Goal: Task Accomplishment & Management: Manage account settings

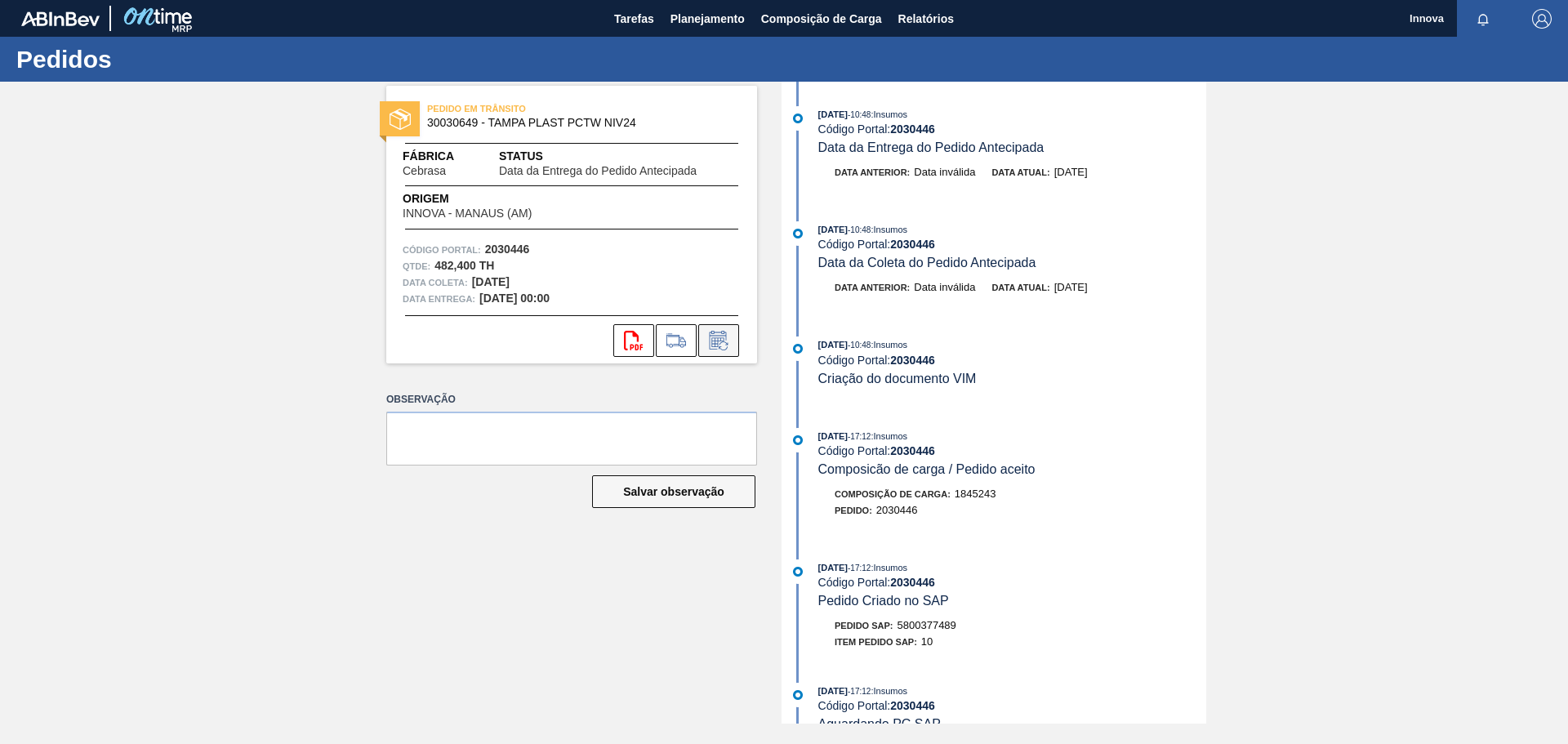
click at [730, 338] on icon at bounding box center [719, 341] width 26 height 19
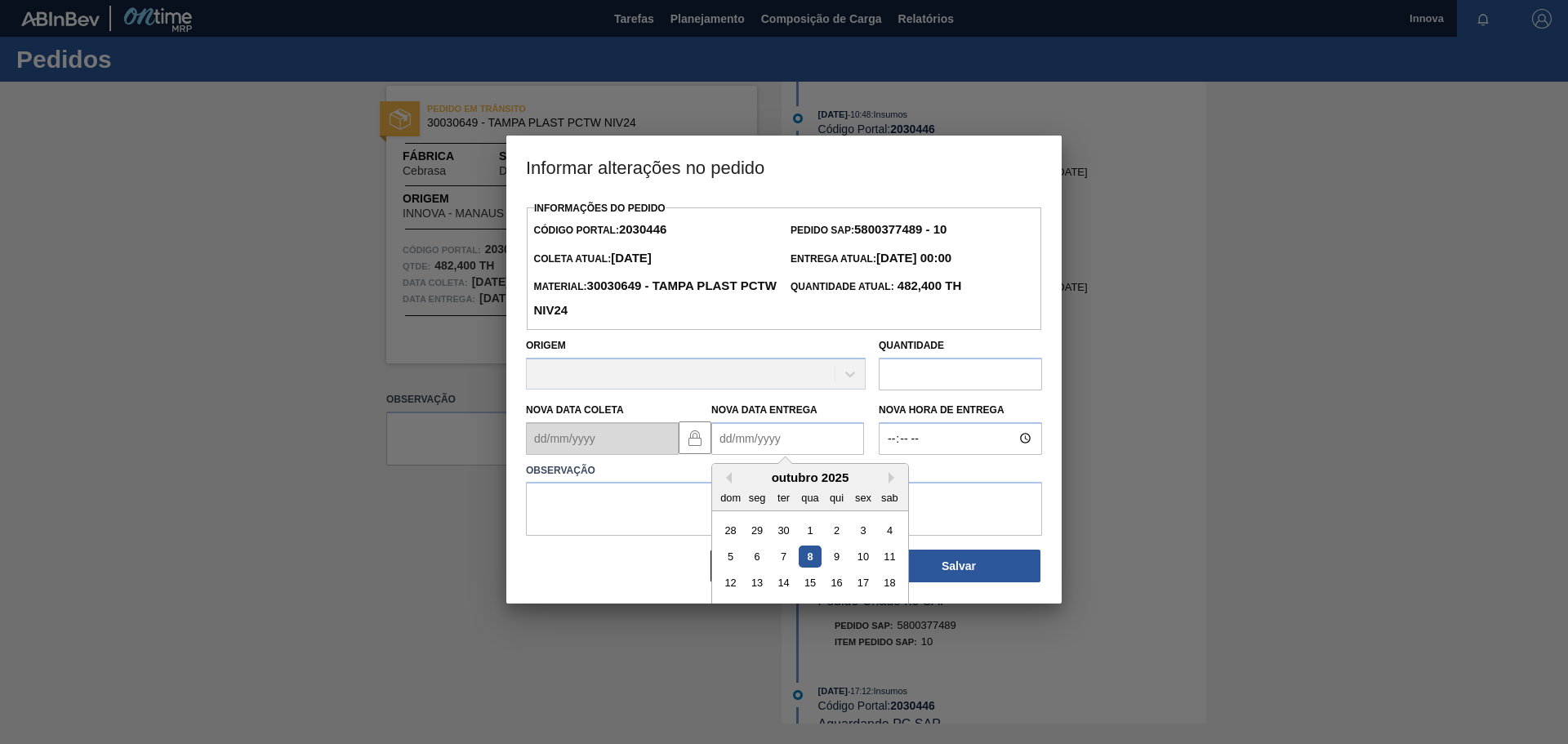
click at [778, 447] on Entrega2030446 "Nova Data Entrega" at bounding box center [787, 439] width 153 height 33
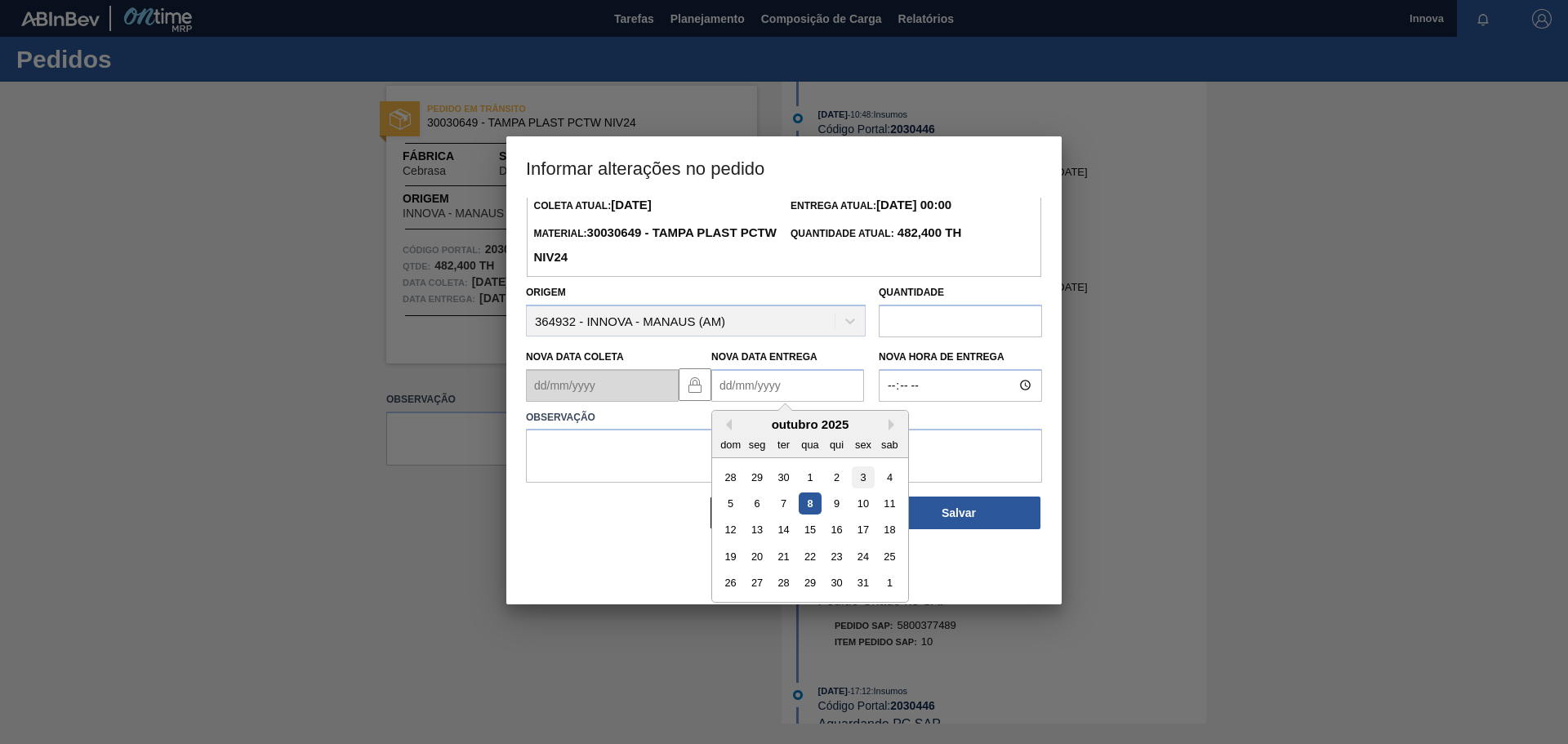
scroll to position [55, 0]
click at [791, 555] on div "21" at bounding box center [784, 555] width 22 height 22
type Entrega2030446 "[DATE]"
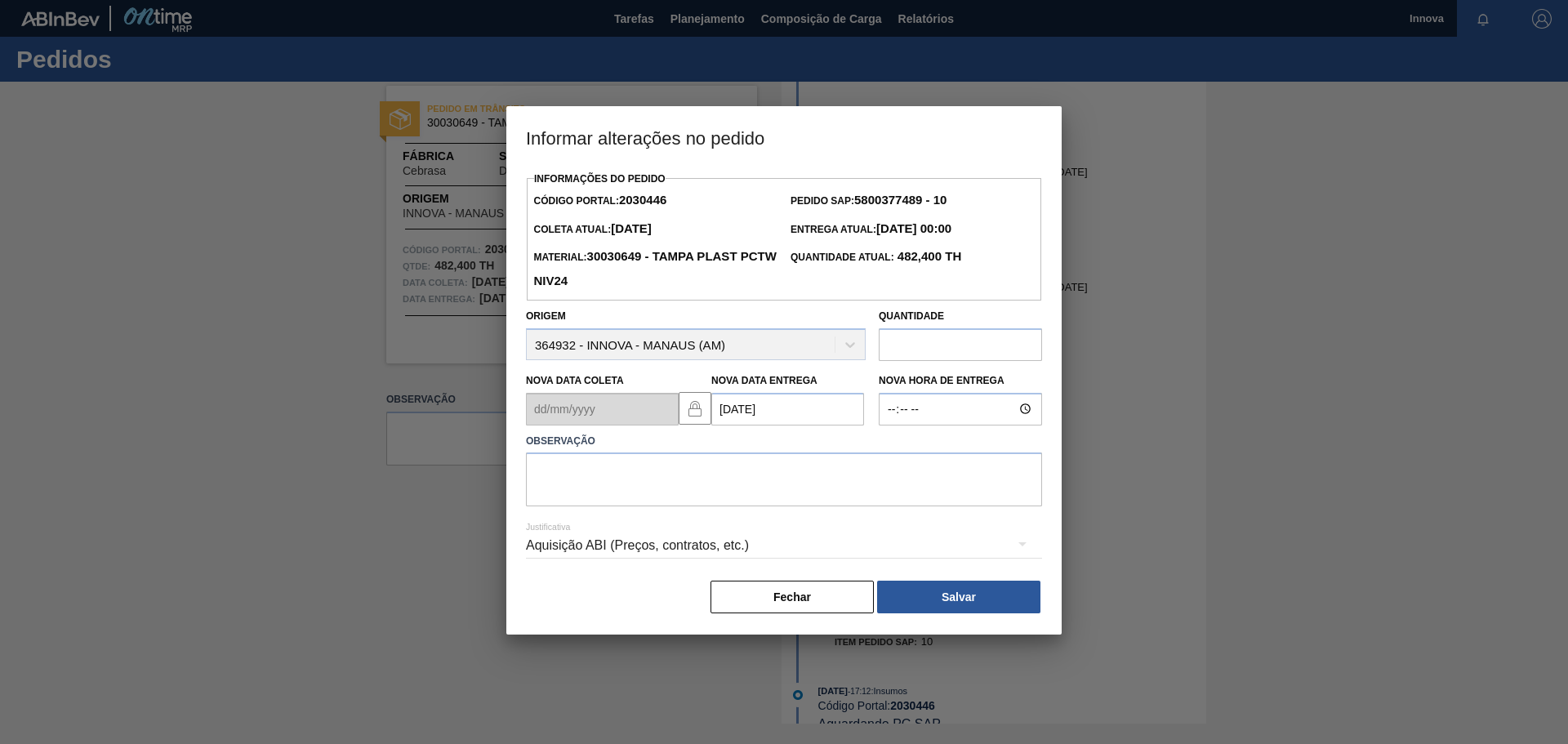
scroll to position [0, 0]
click at [895, 422] on input "Nova Hora de Entrega" at bounding box center [960, 409] width 163 height 33
type input "08:00"
type textarea "21/10 08h00"
click at [941, 597] on button "Salvar" at bounding box center [958, 597] width 163 height 33
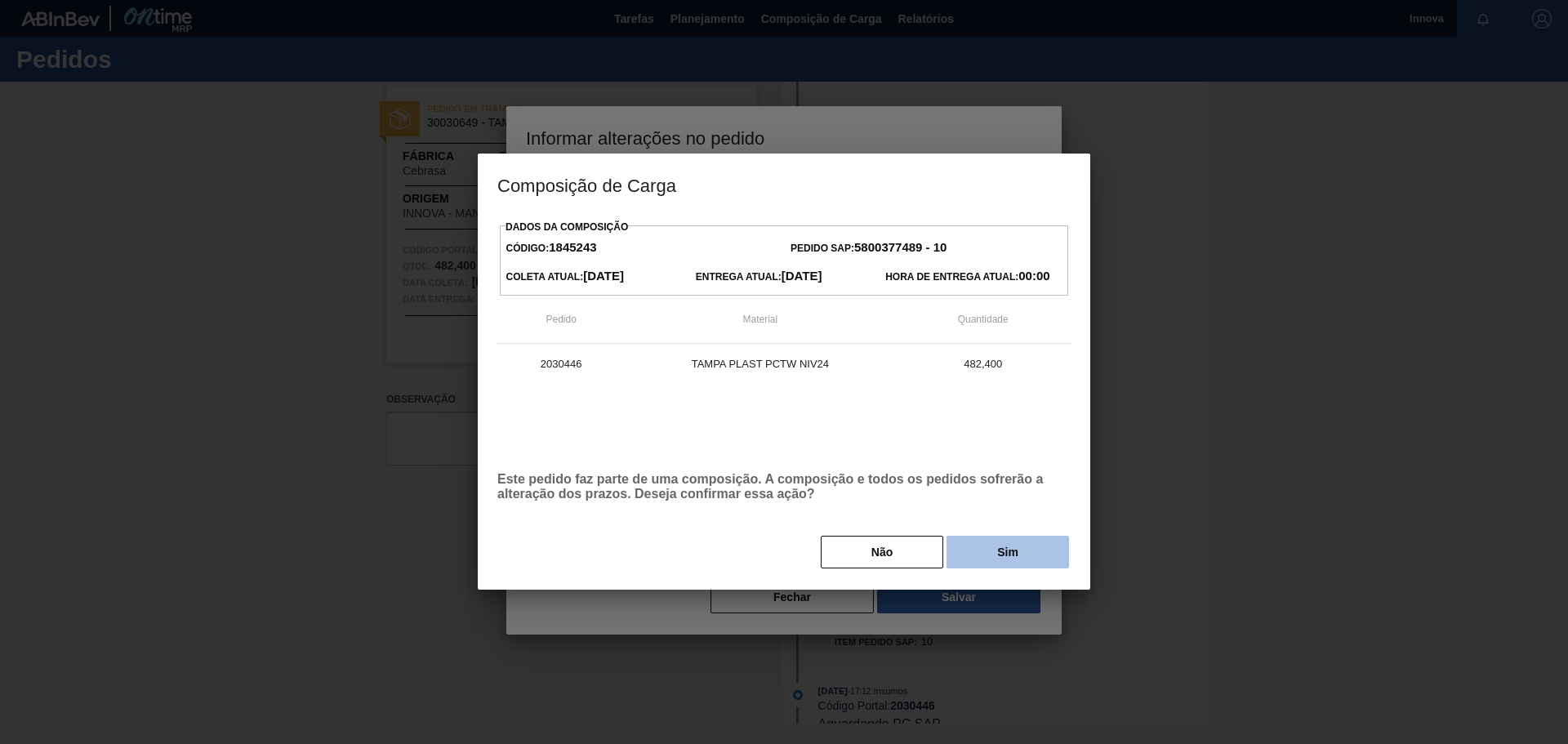
click at [1033, 558] on button "Sim" at bounding box center [1008, 552] width 123 height 33
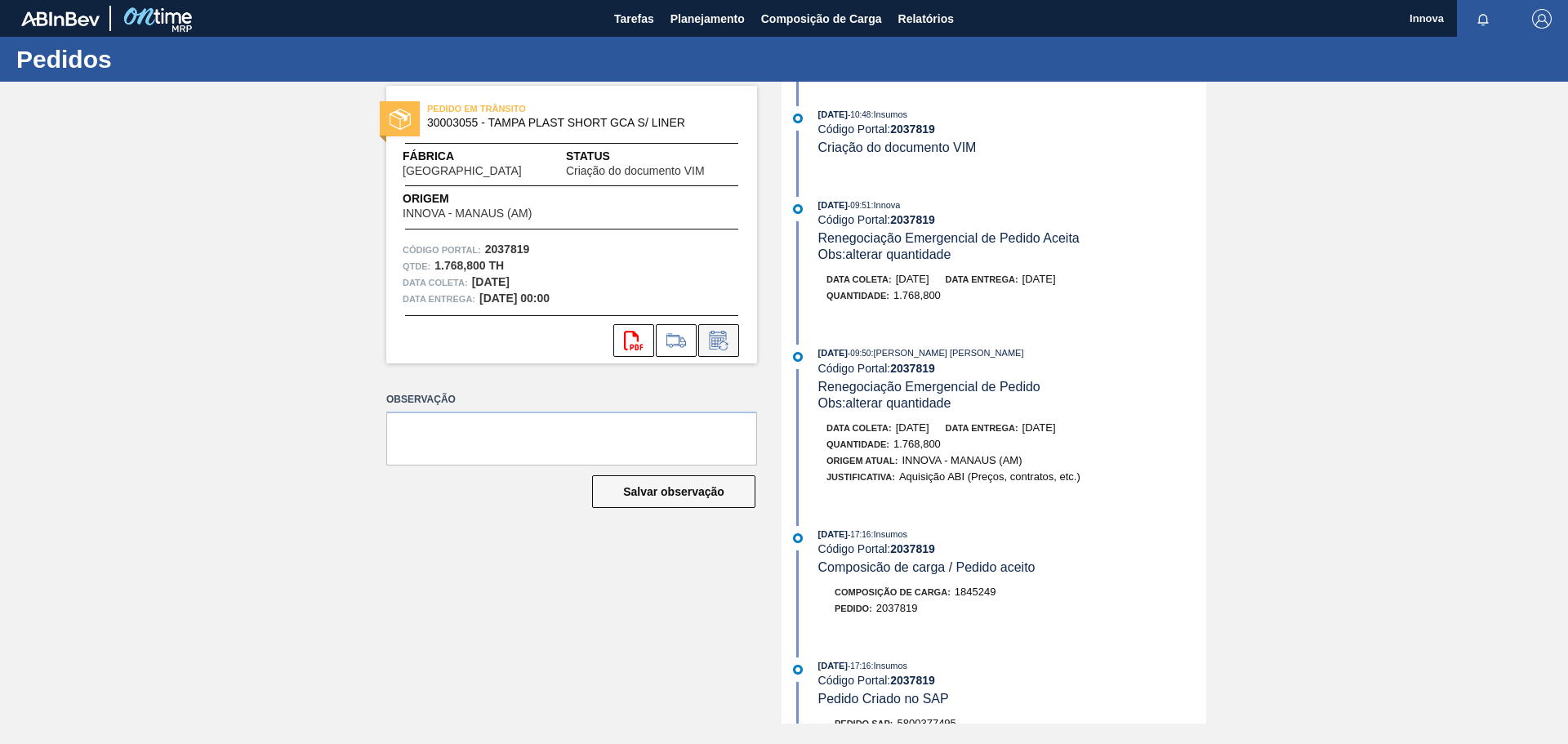
click at [728, 349] on icon at bounding box center [719, 341] width 26 height 19
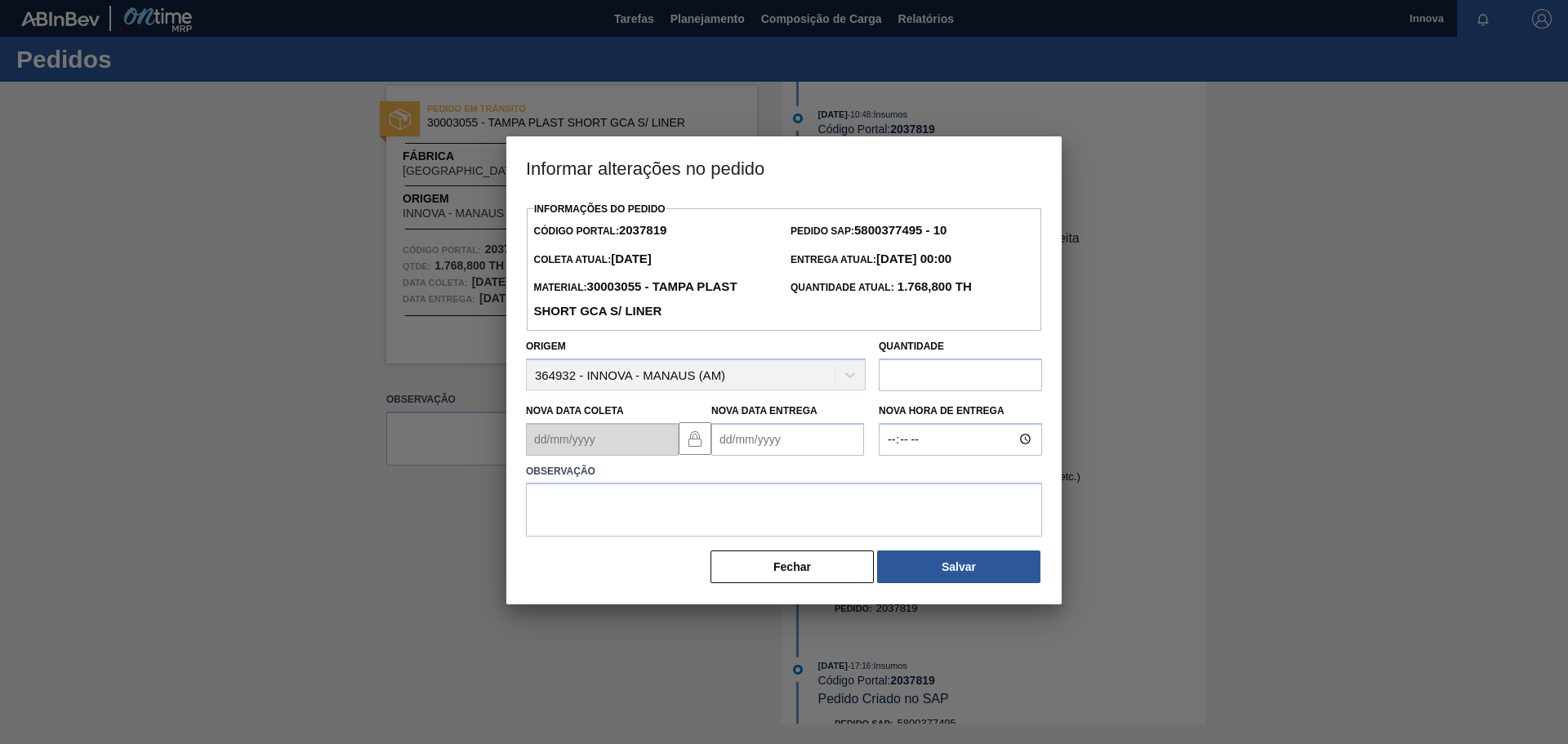
click at [791, 454] on Entrega2037819 "Nova Data Entrega" at bounding box center [787, 440] width 153 height 33
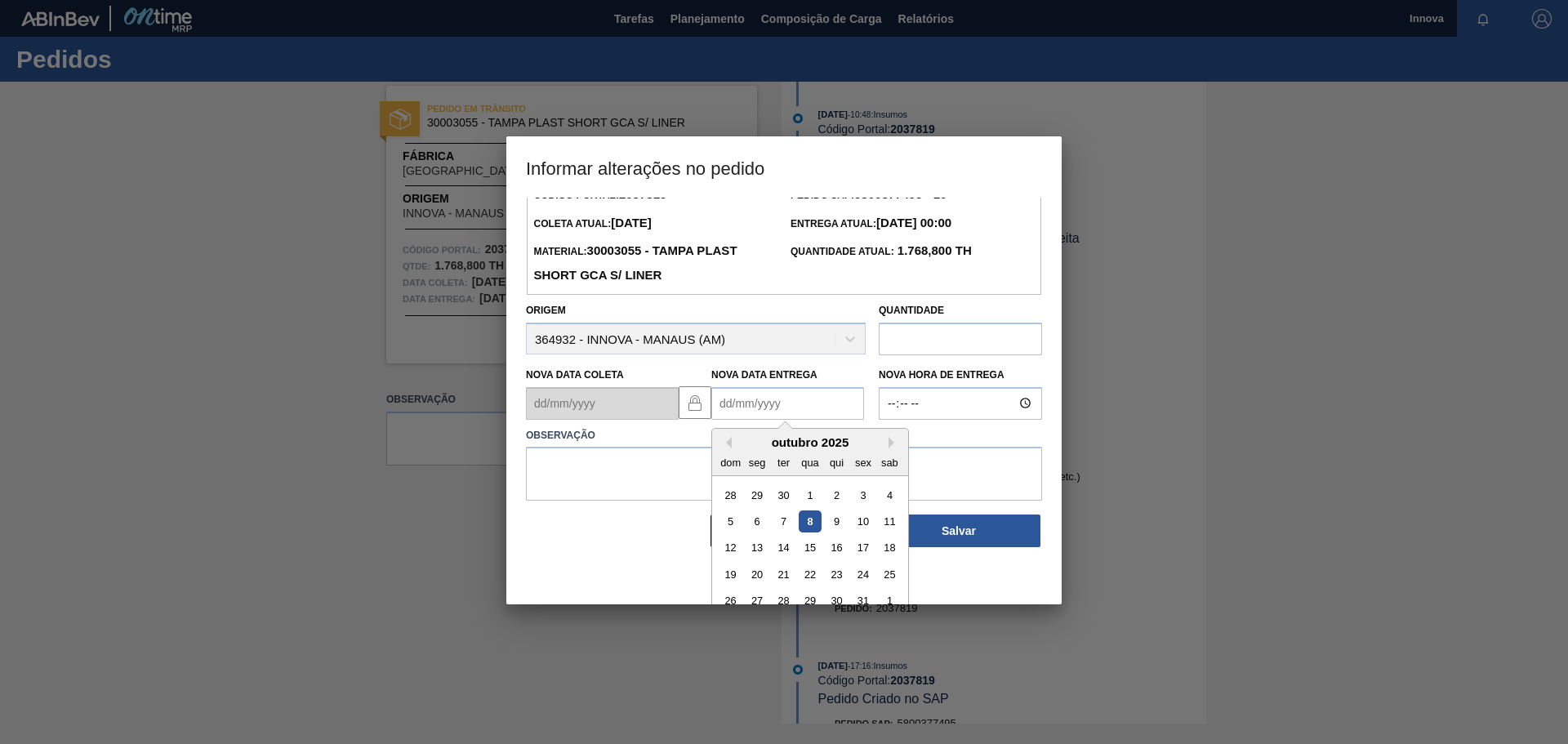
scroll to position [55, 0]
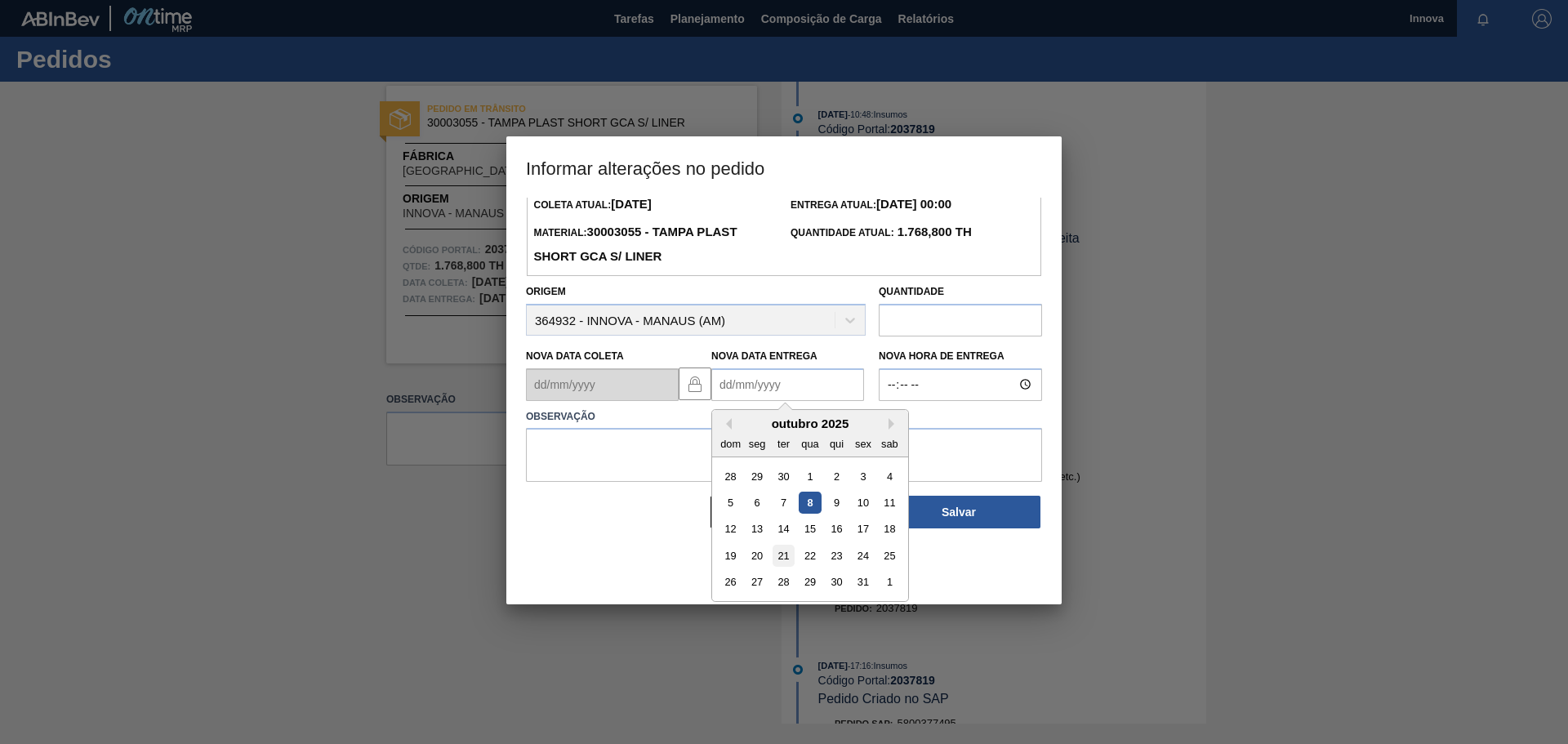
click at [792, 556] on div "21" at bounding box center [784, 555] width 22 height 22
type Entrega2037819 "[DATE]"
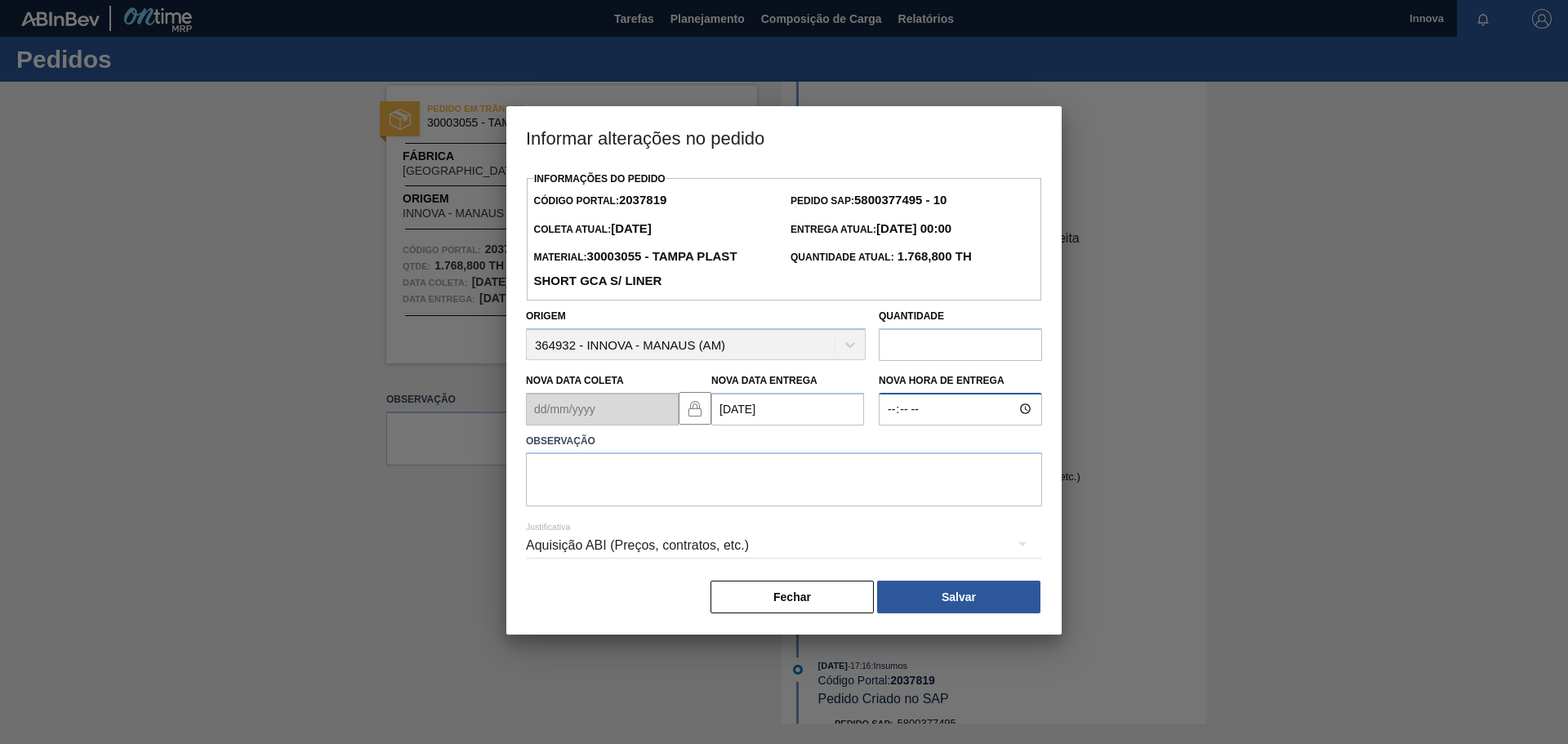
type input "08:00"
type textarea "21/10 08h"
click at [955, 612] on button "Salvar" at bounding box center [958, 597] width 163 height 33
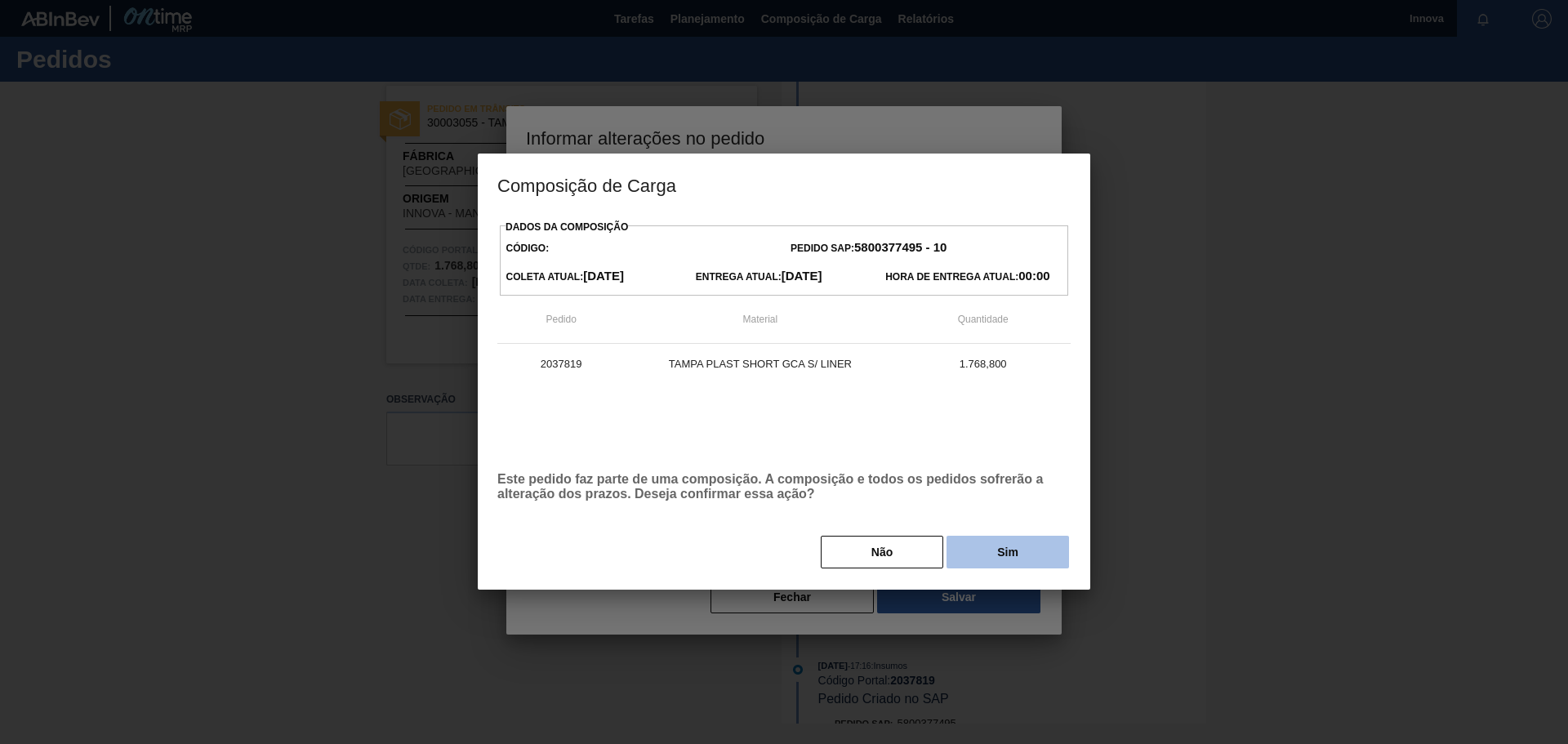
click at [1017, 562] on button "Sim" at bounding box center [1008, 552] width 123 height 33
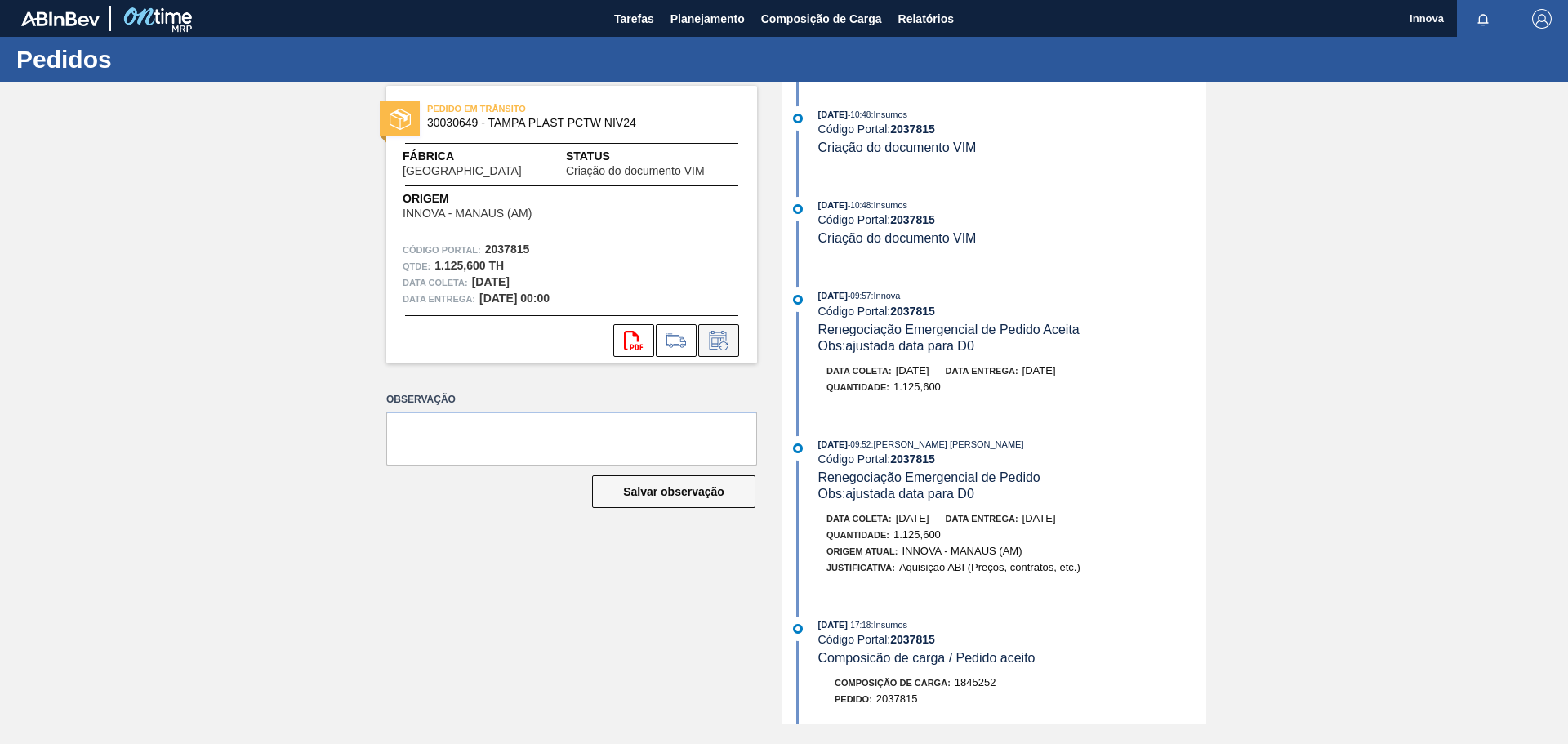
click at [724, 341] on icon at bounding box center [717, 342] width 12 height 10
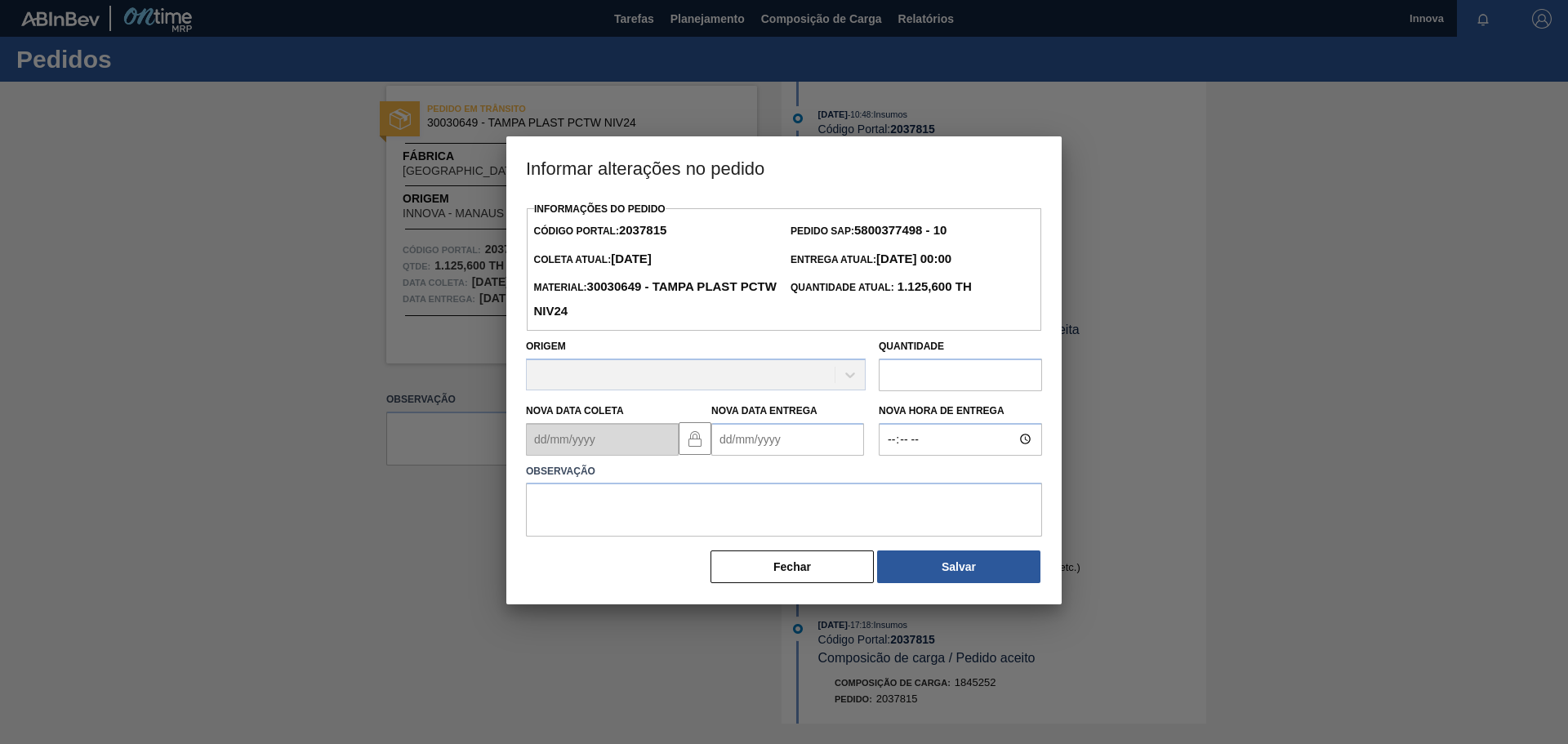
click at [789, 446] on Entrega2037815 "Nova Data Entrega" at bounding box center [787, 440] width 153 height 33
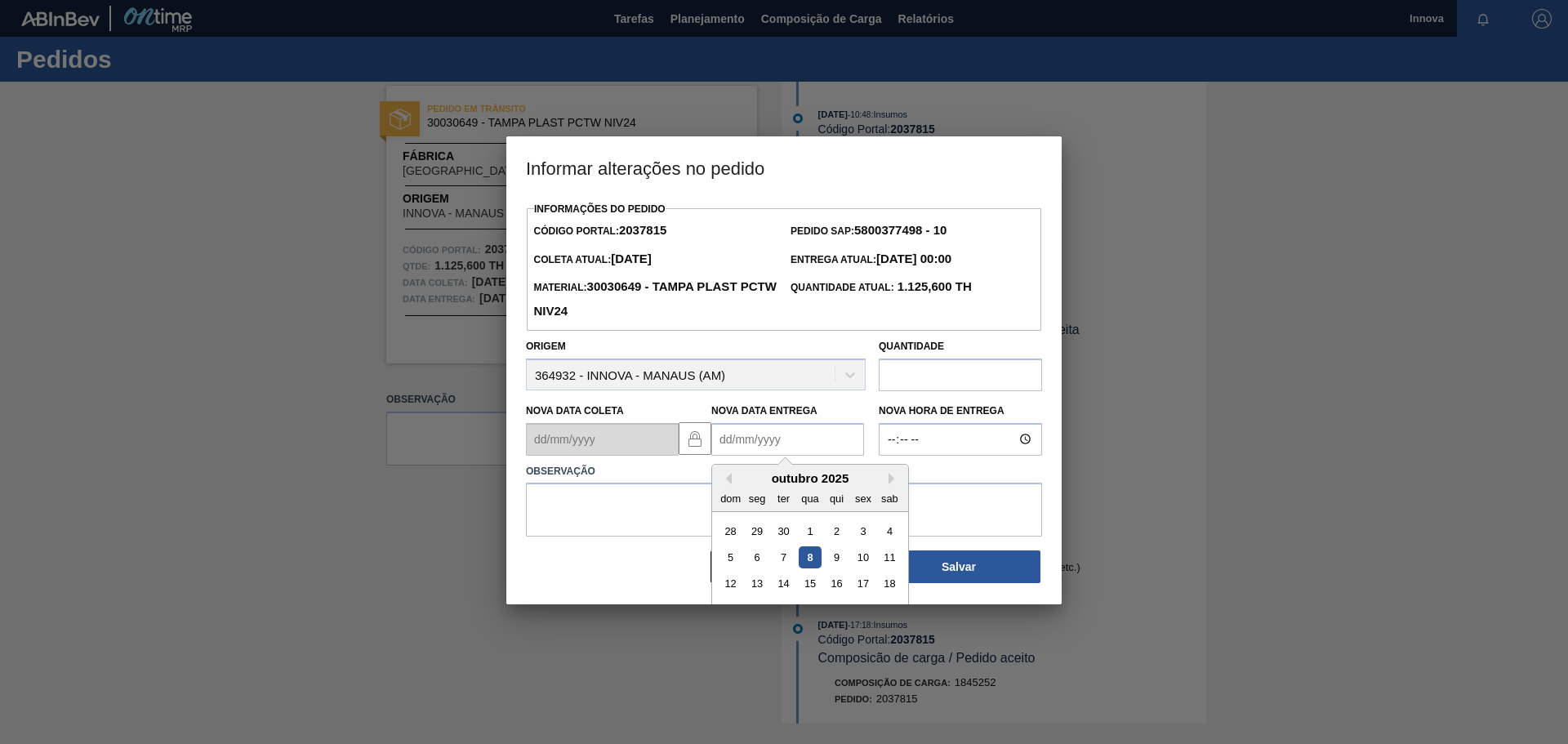
scroll to position [55, 0]
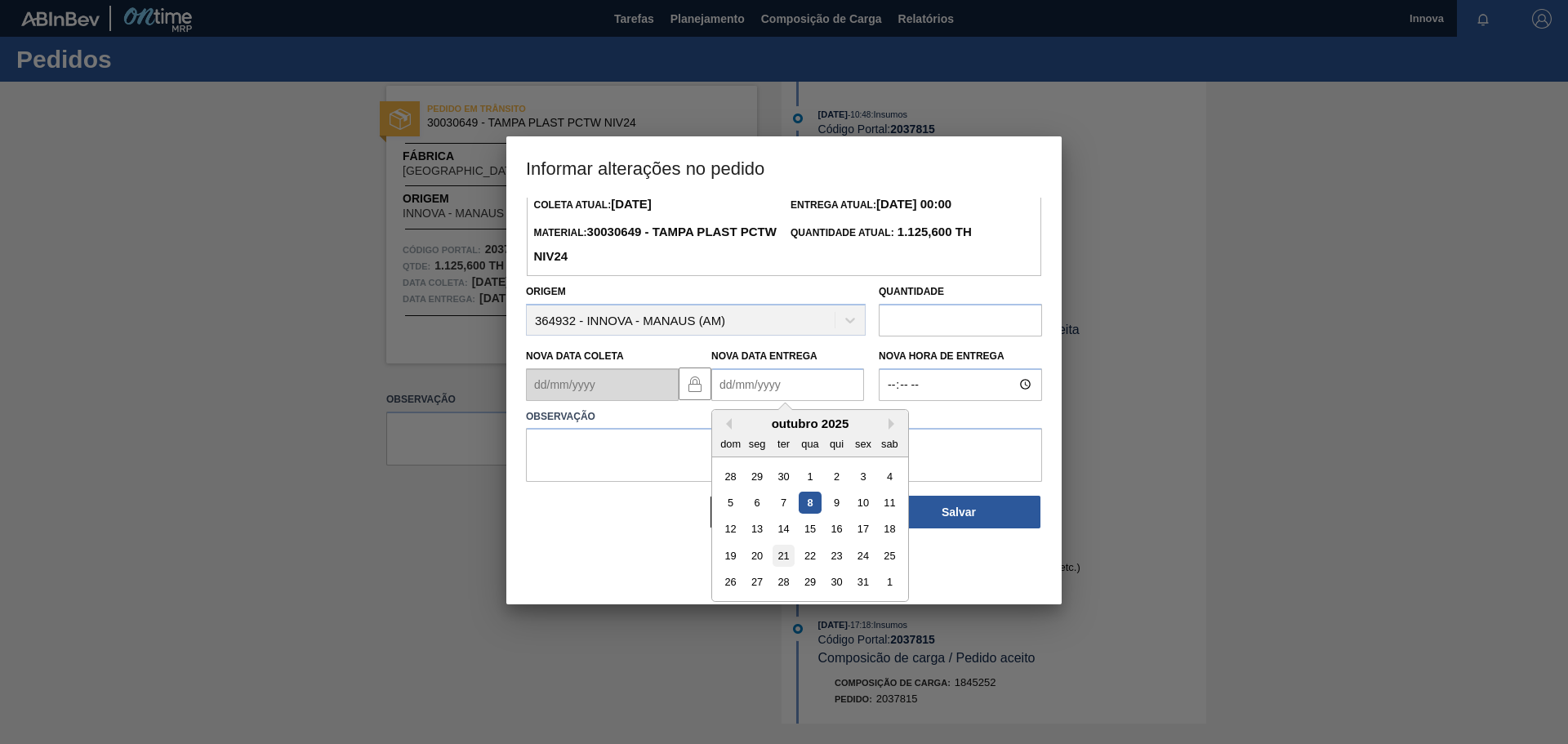
click at [789, 563] on div "21" at bounding box center [784, 555] width 22 height 22
type Entrega2037815 "[DATE]"
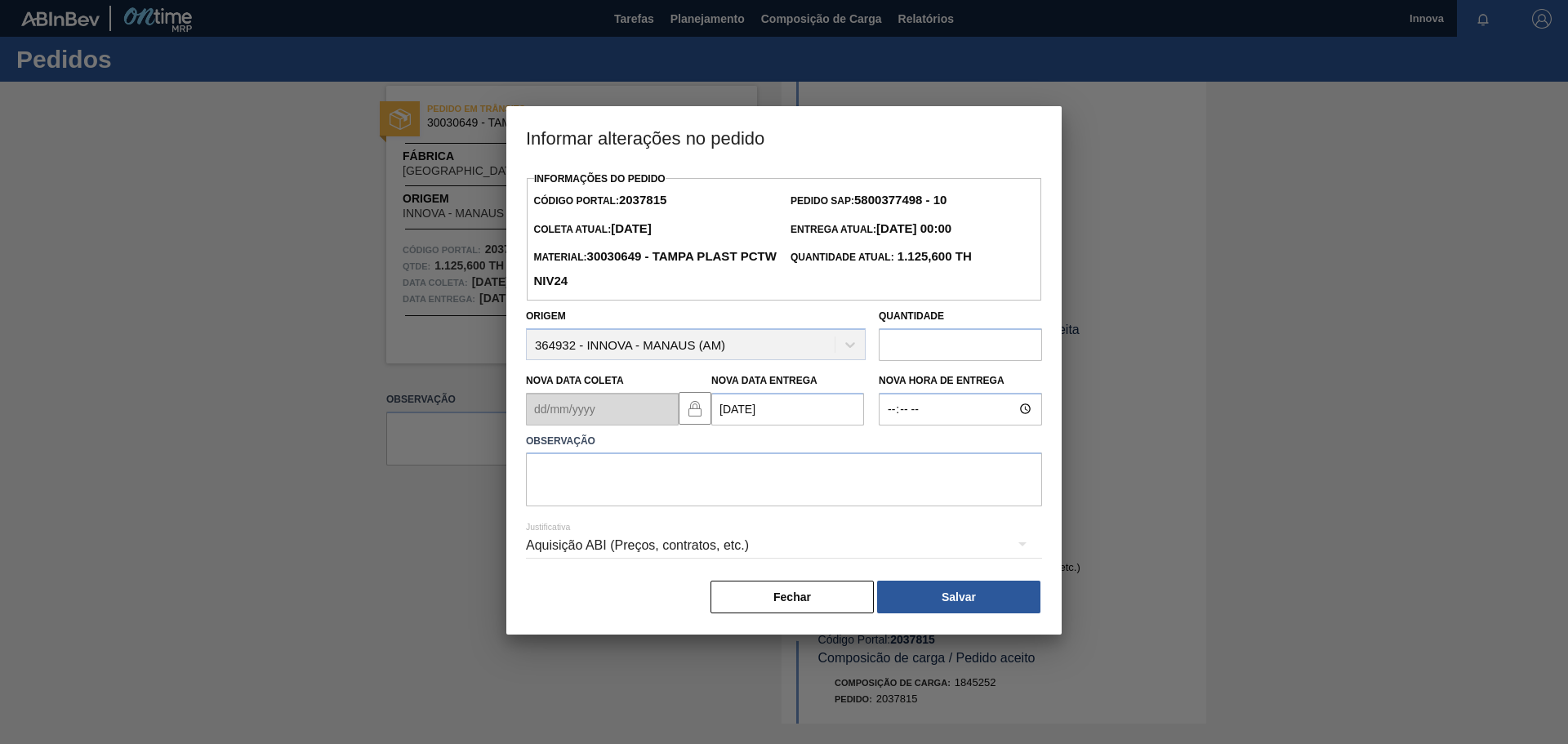
scroll to position [0, 0]
type input "08:00"
type textarea "21/10 08h"
click at [962, 608] on button "Salvar" at bounding box center [958, 597] width 163 height 33
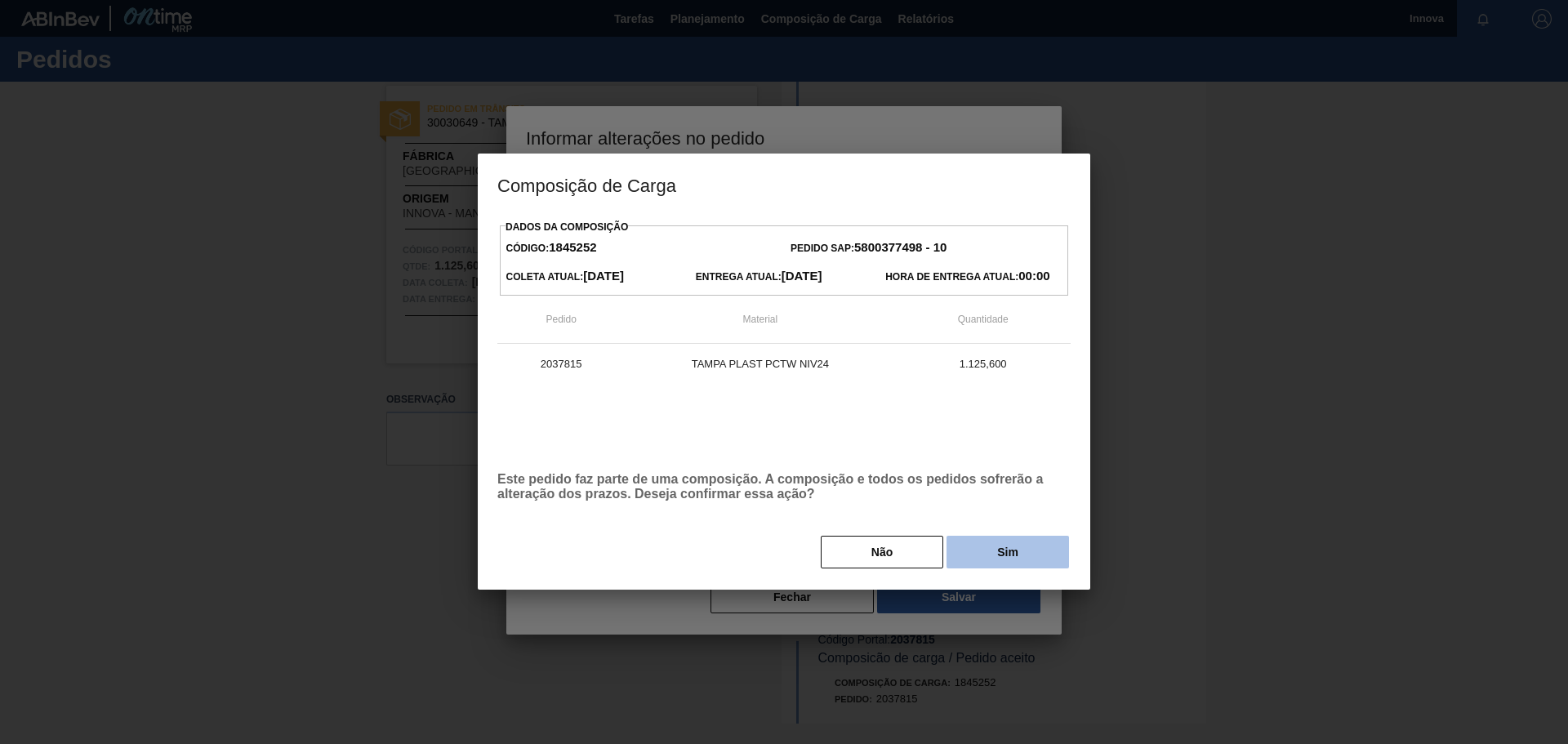
click at [1009, 556] on button "Sim" at bounding box center [1008, 552] width 123 height 33
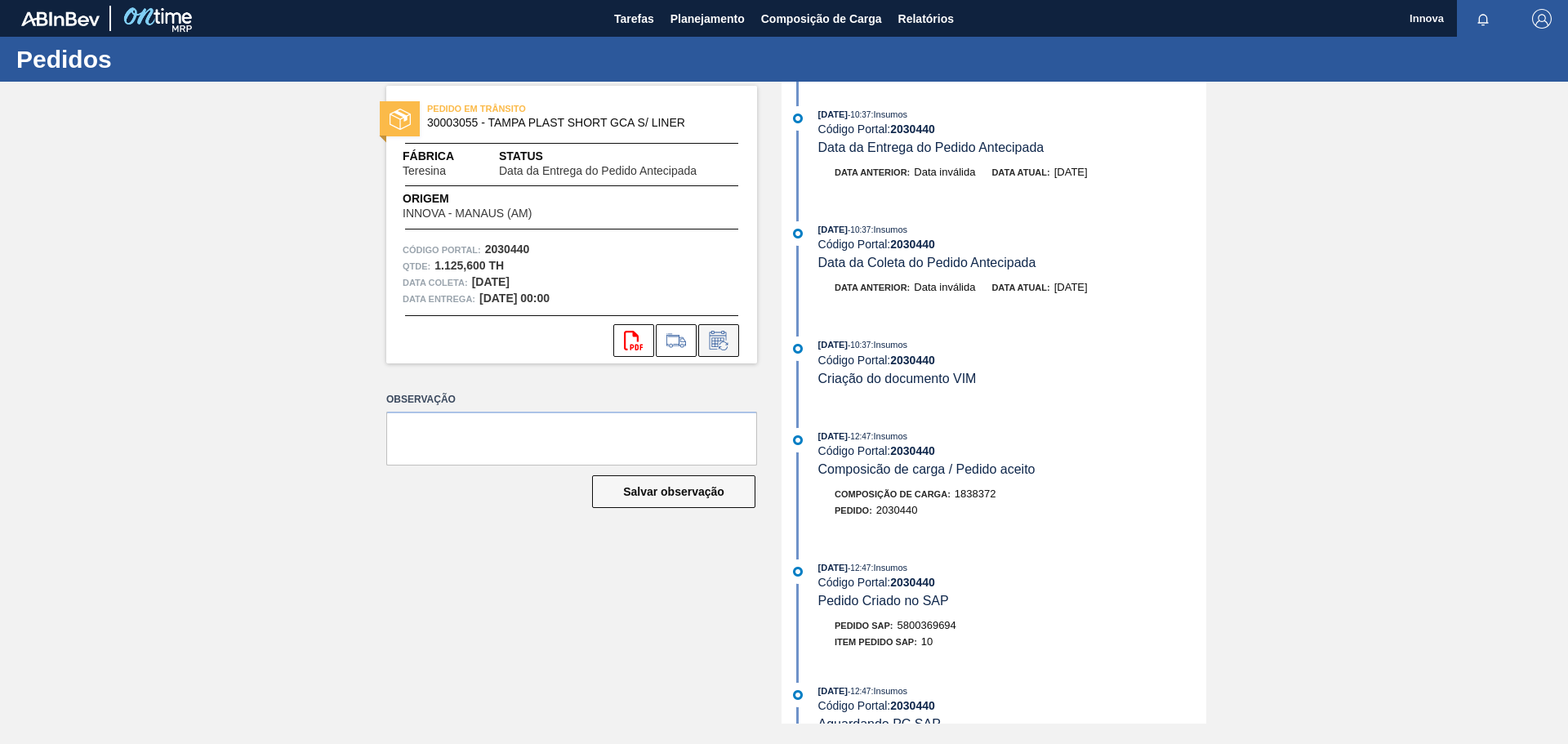
click at [712, 333] on icon at bounding box center [719, 341] width 26 height 19
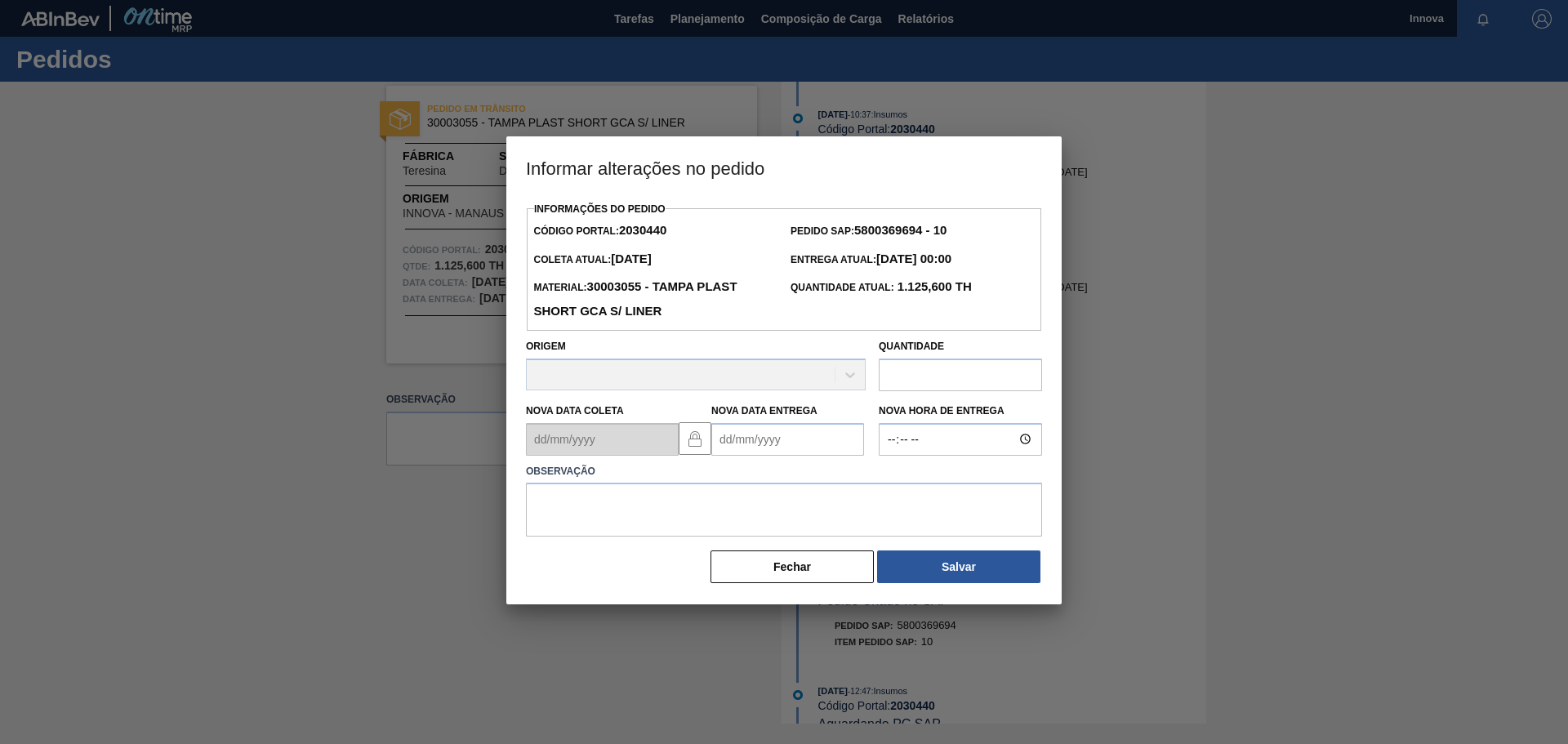
click at [792, 440] on Entrega2030440 "Nova Data Entrega" at bounding box center [787, 440] width 153 height 33
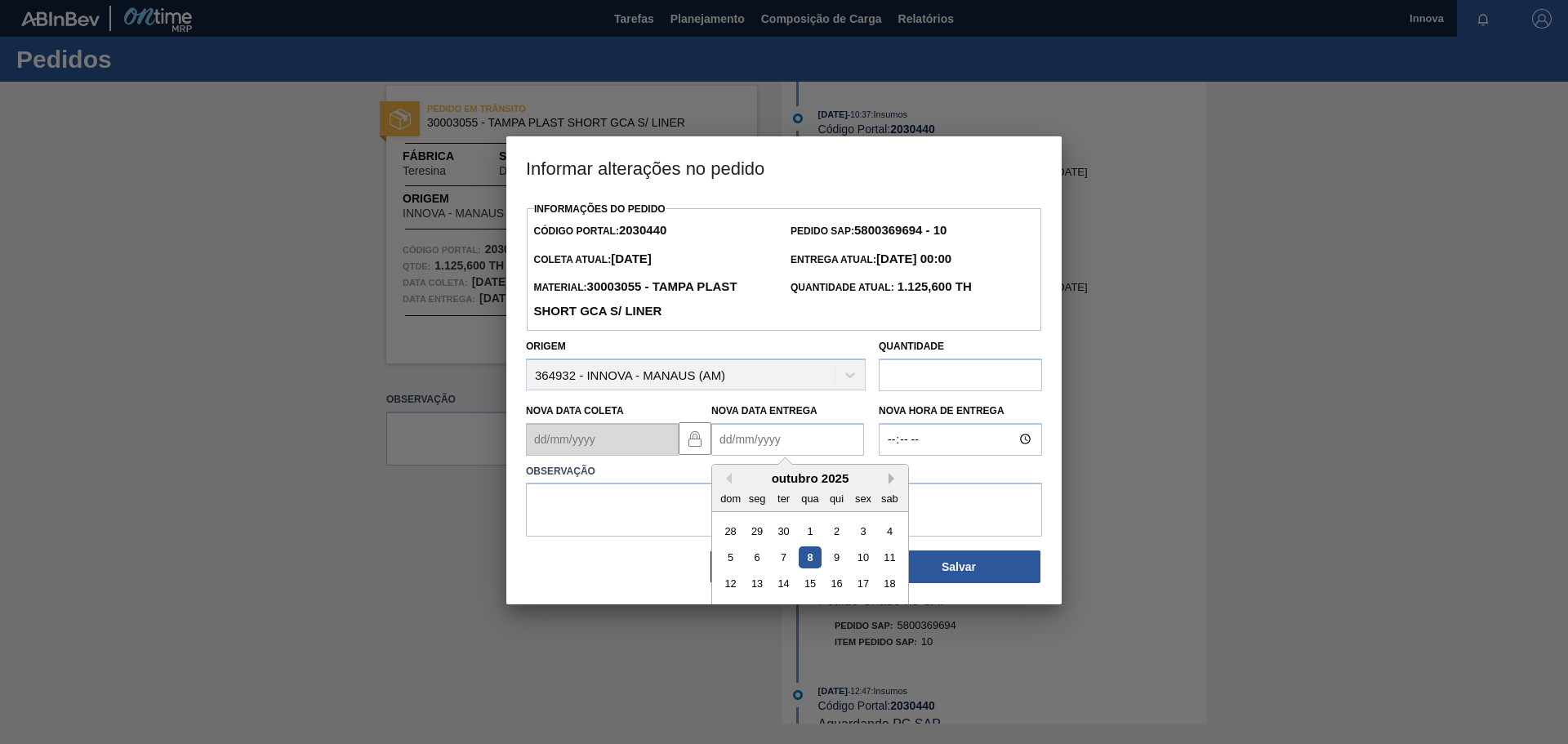
click at [889, 480] on button "Next Month" at bounding box center [894, 478] width 11 height 11
click at [763, 555] on div "3" at bounding box center [757, 557] width 22 height 22
type Entrega2030440 "[DATE]"
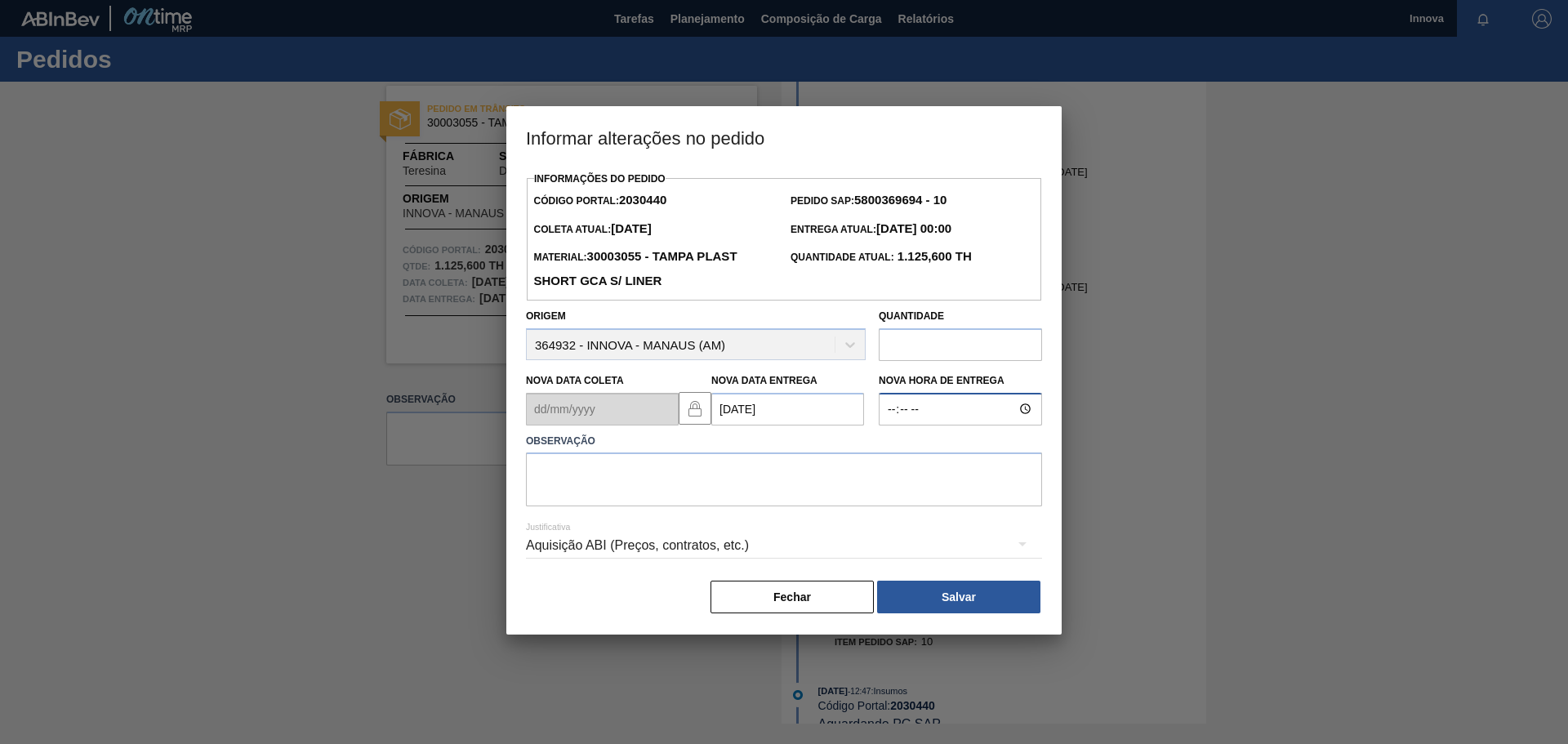
type input "08:00"
type textarea "03/11 08h"
click at [929, 597] on button "Salvar" at bounding box center [958, 597] width 163 height 33
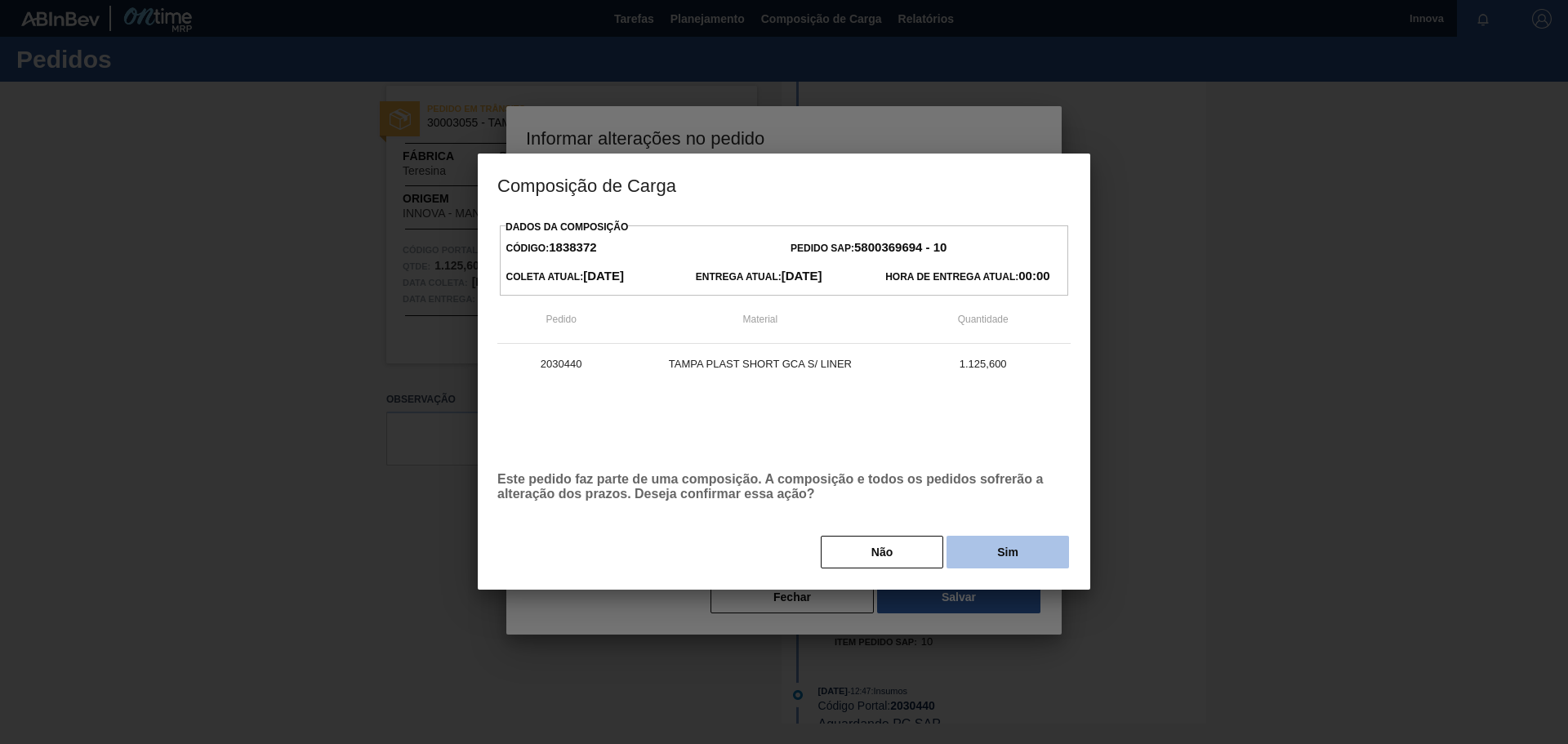
click at [993, 552] on button "Sim" at bounding box center [1008, 552] width 123 height 33
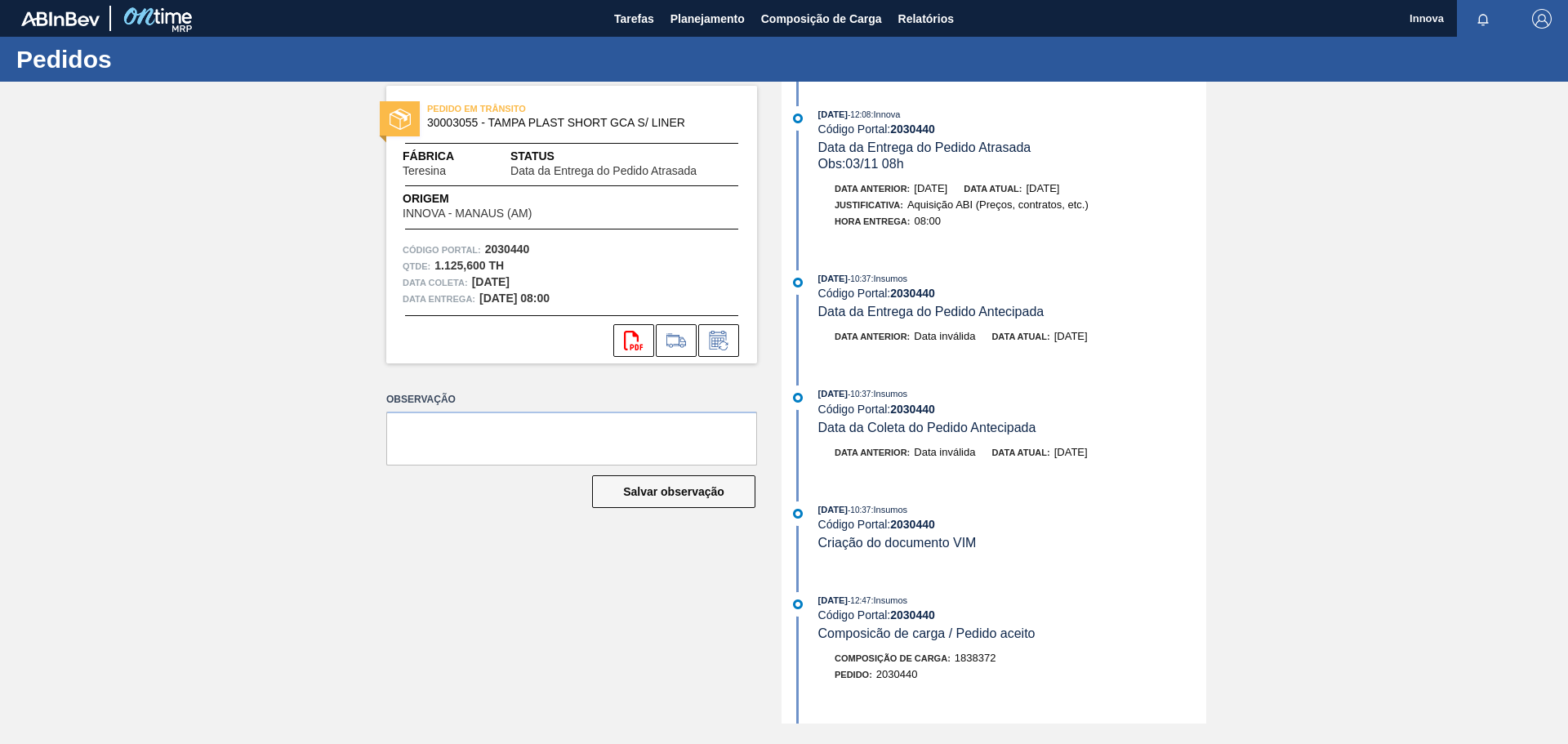
click at [220, 300] on div "PEDIDO EM TRÂNSITO 30003055 - TAMPA PLAST SHORT GCA S/ LINER Fábrica Teresina S…" at bounding box center [784, 403] width 1568 height 643
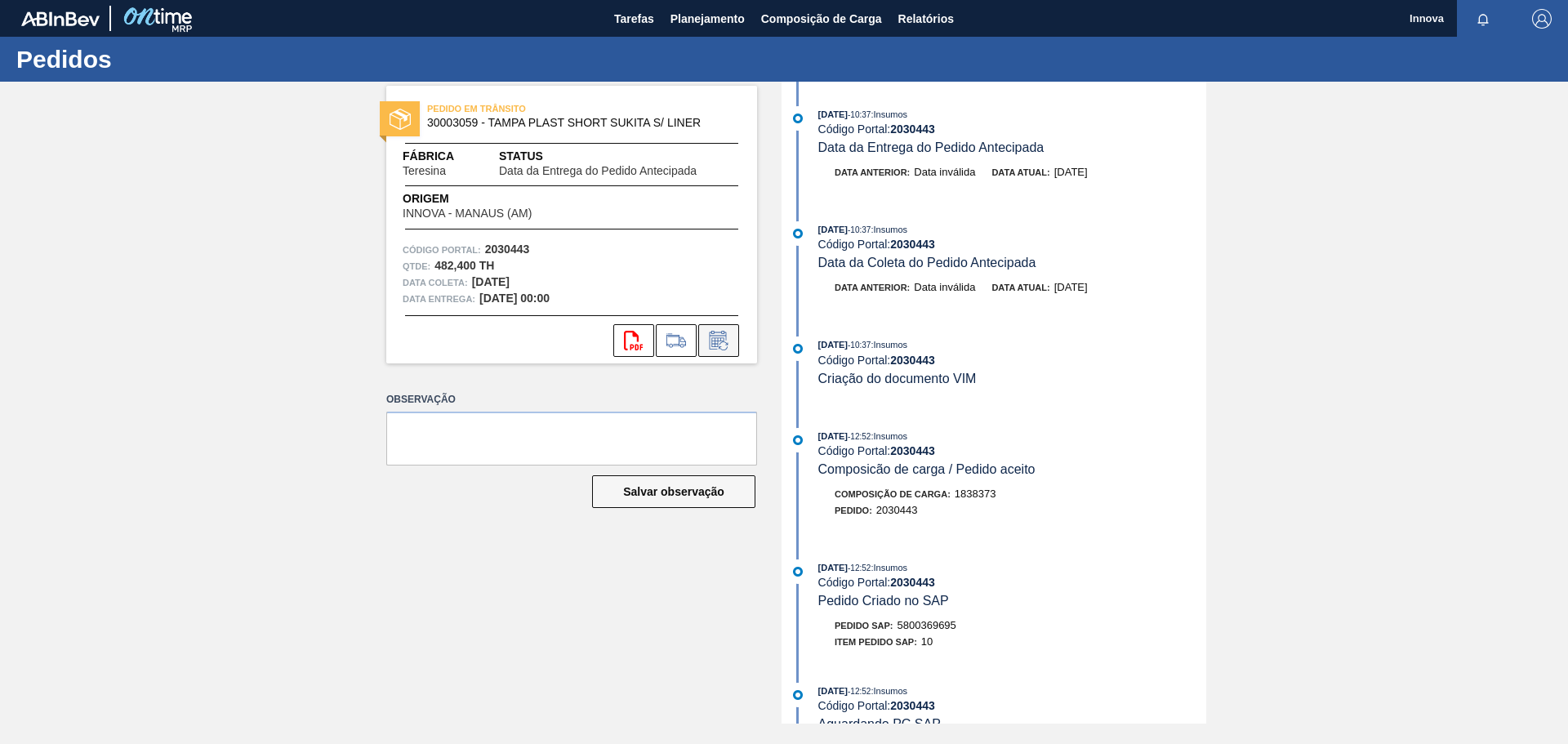
click at [714, 334] on icon at bounding box center [719, 341] width 26 height 19
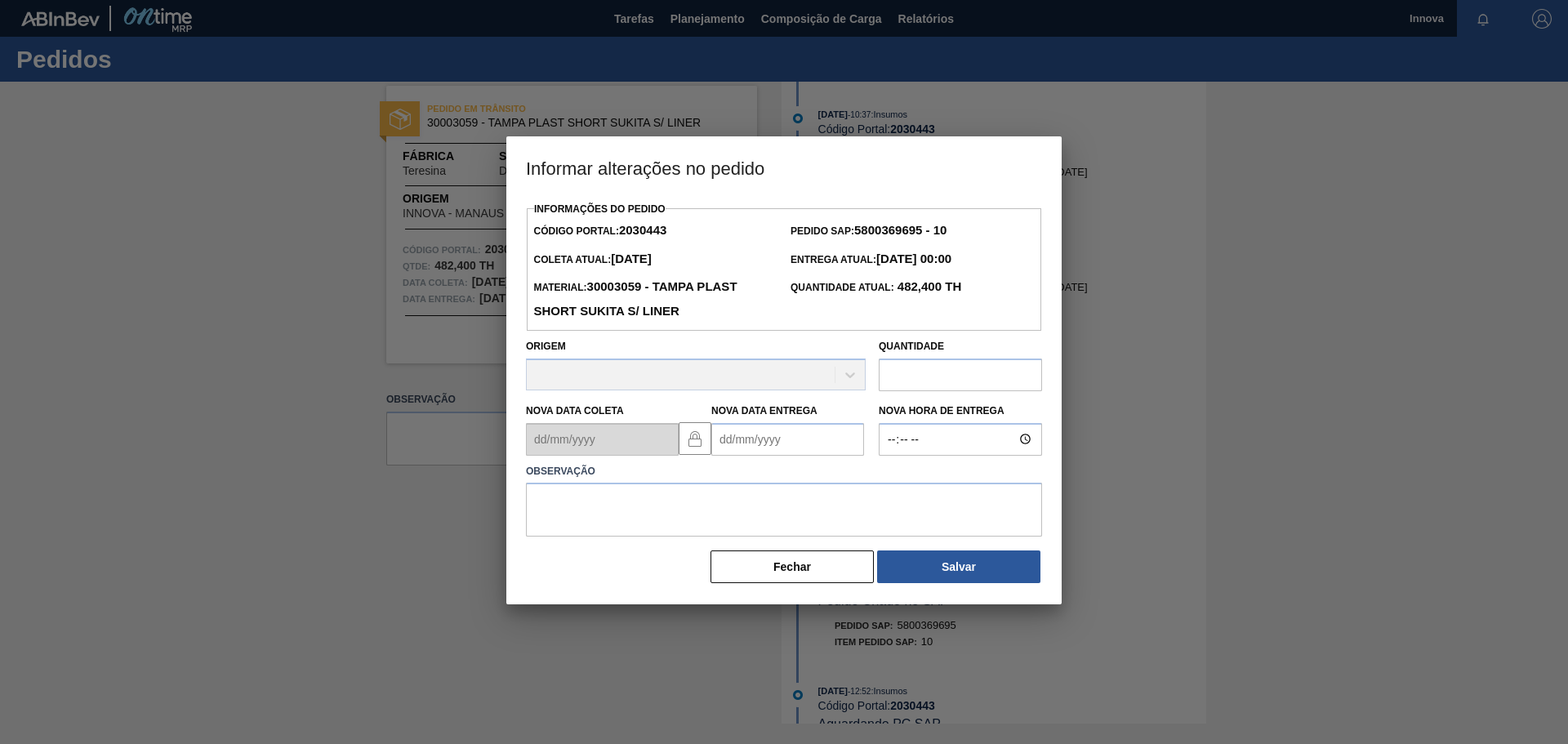
click at [776, 444] on Entrega2030443 "Nova Data Entrega" at bounding box center [787, 440] width 153 height 33
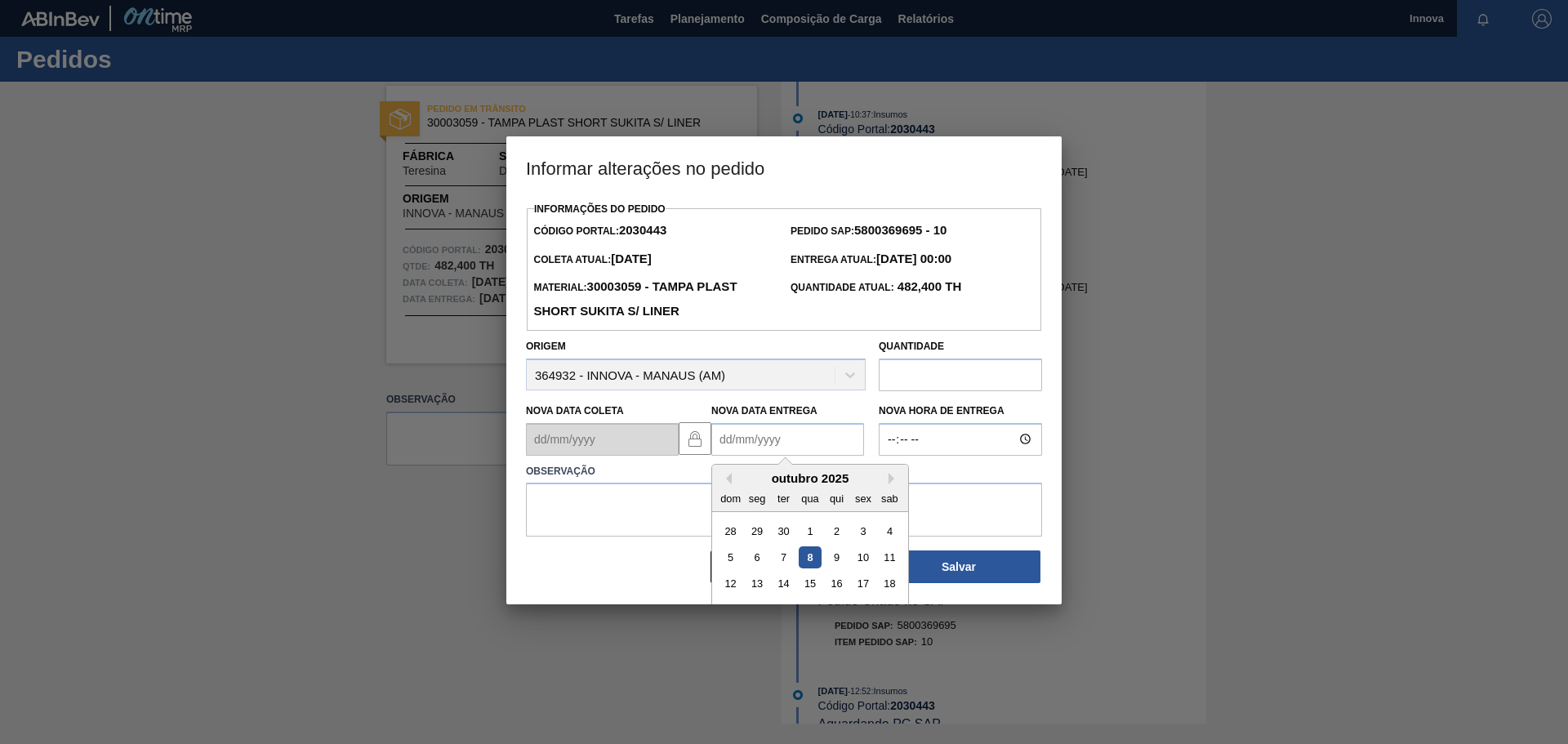
click at [889, 489] on div "dom seg ter qua qui sex sab" at bounding box center [810, 499] width 196 height 26
click at [890, 485] on button "Next Month" at bounding box center [894, 478] width 11 height 11
click at [753, 564] on div "3" at bounding box center [757, 557] width 22 height 22
type Entrega2030443 "[DATE]"
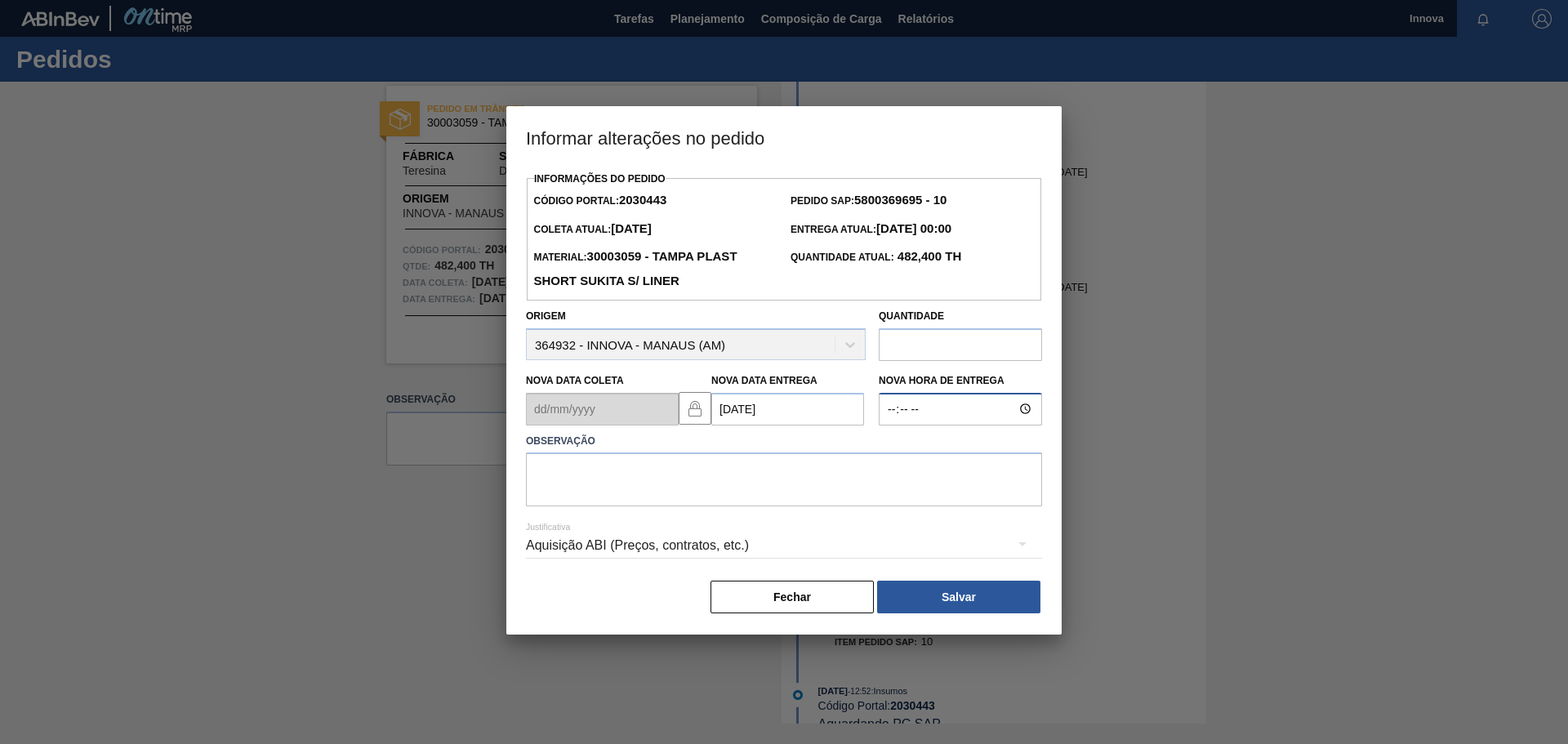
type input "08:00"
type textarea "03/11 08h"
click at [940, 589] on button "Salvar" at bounding box center [958, 597] width 163 height 33
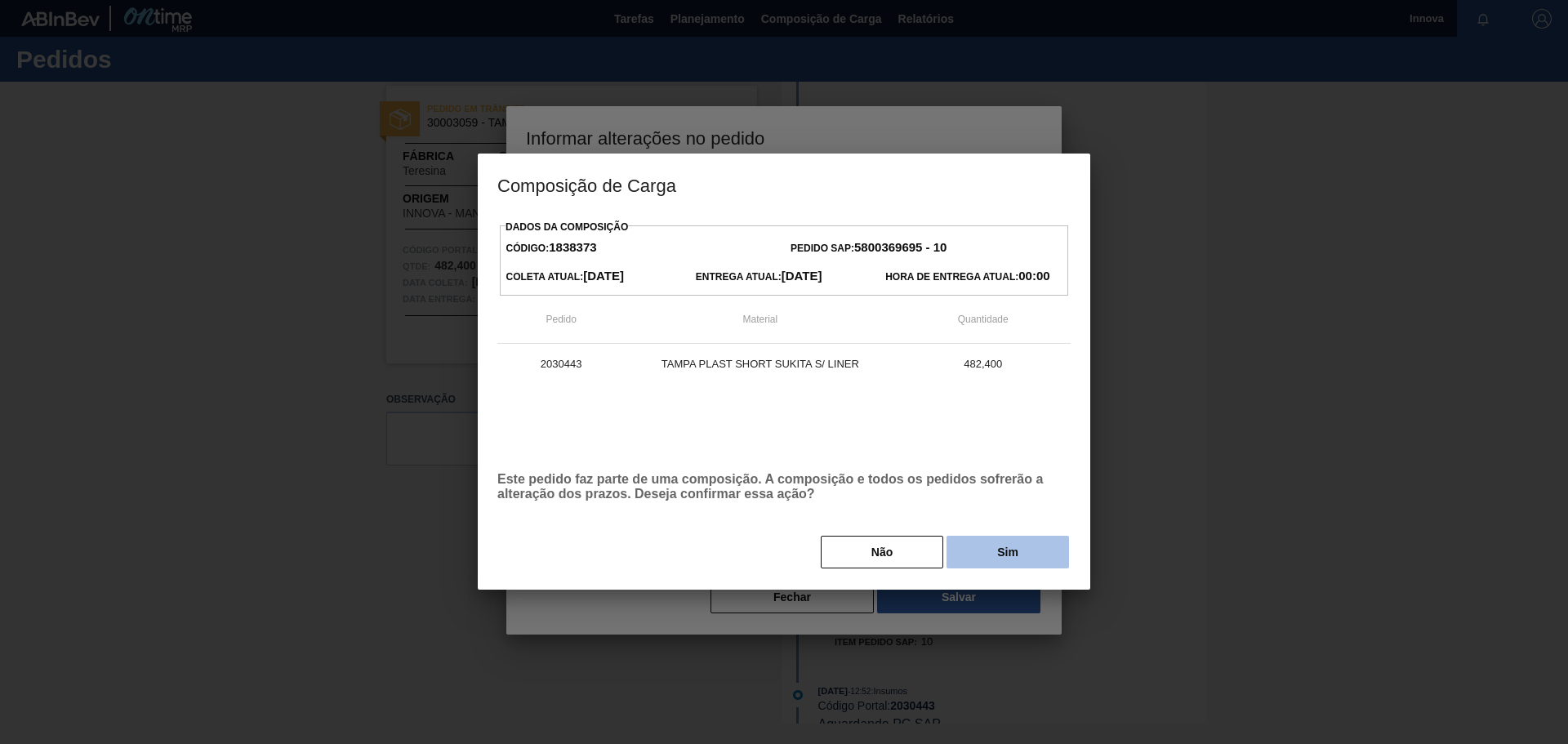
click at [988, 540] on button "Sim" at bounding box center [1008, 552] width 123 height 33
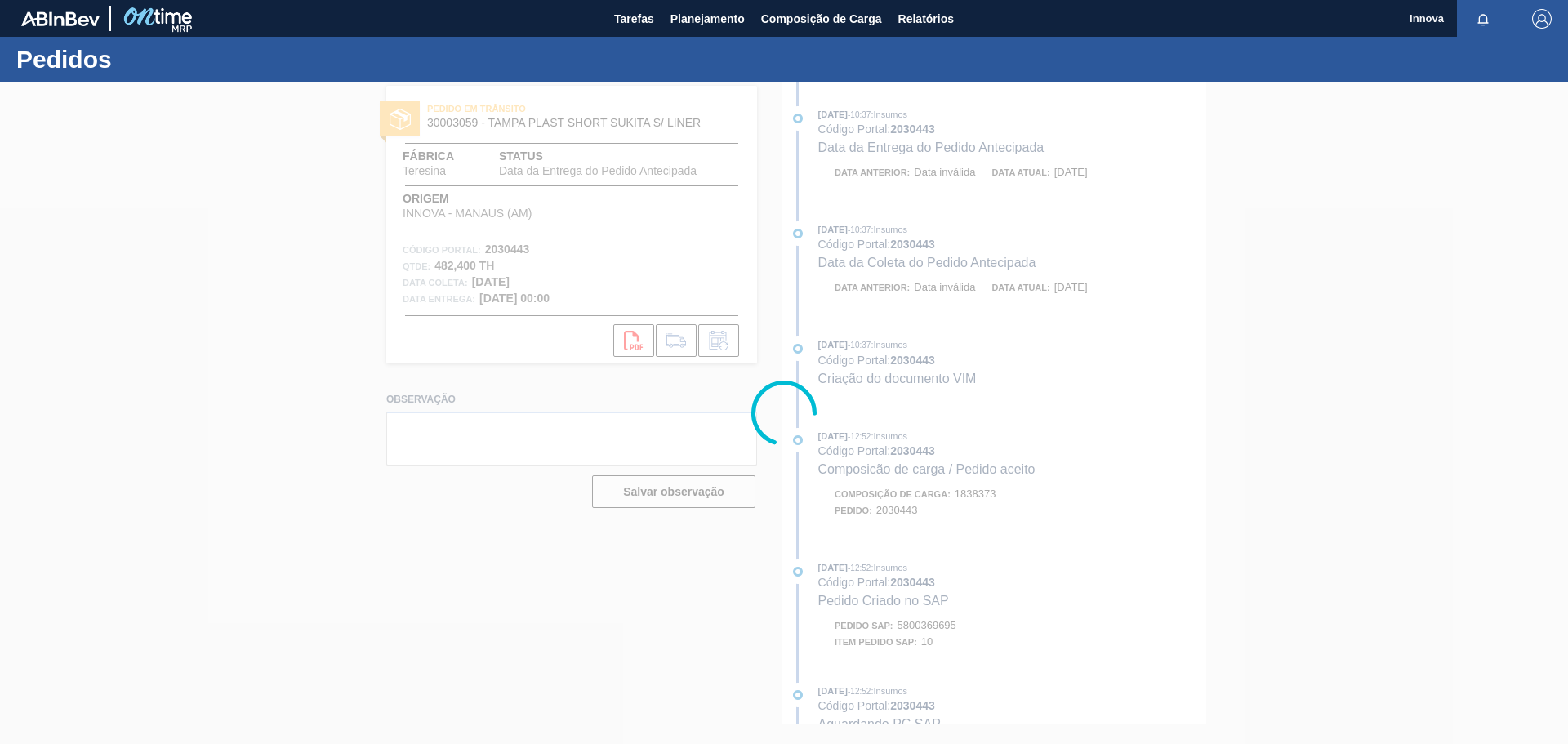
click at [229, 310] on div at bounding box center [784, 413] width 1568 height 663
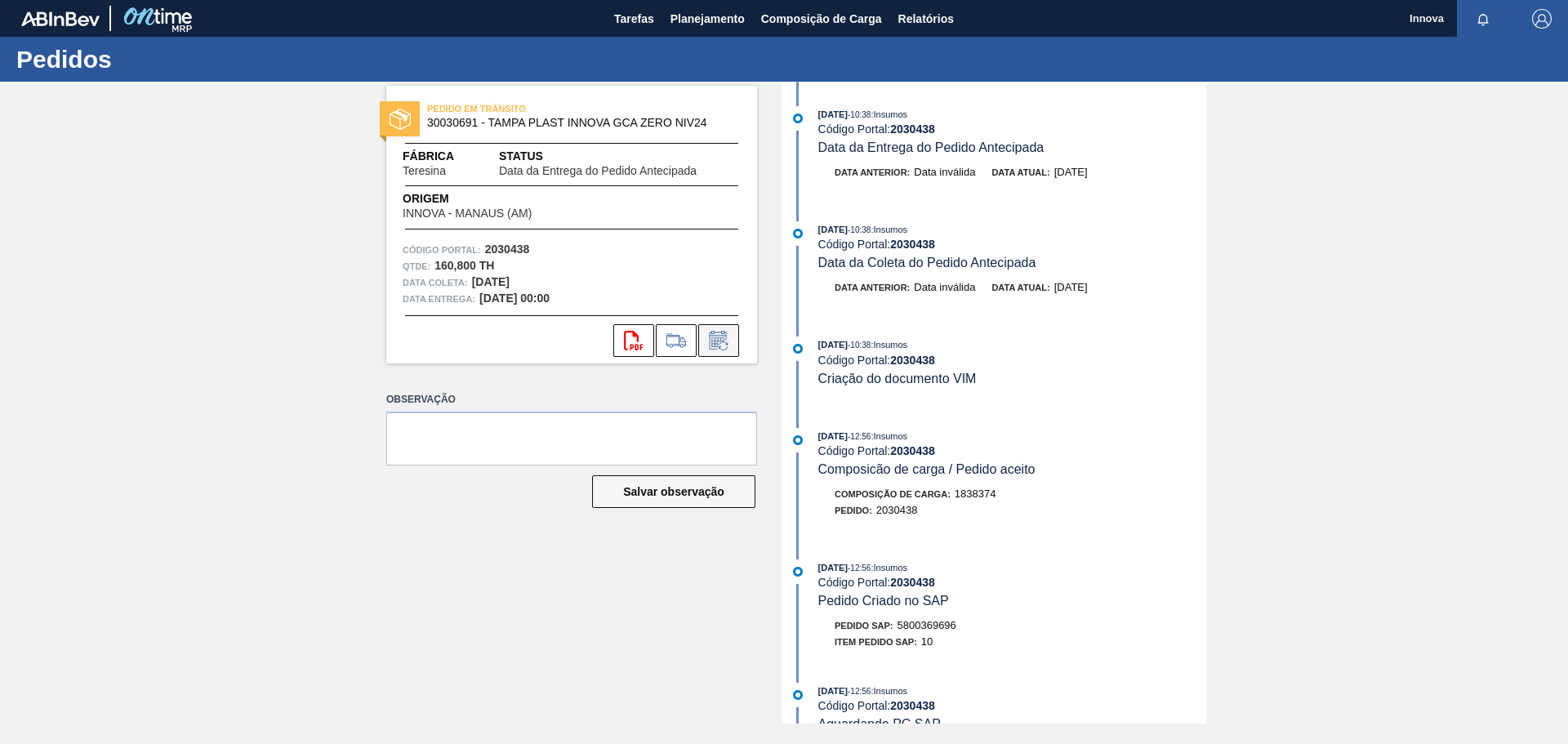
click at [720, 327] on button at bounding box center [718, 341] width 41 height 33
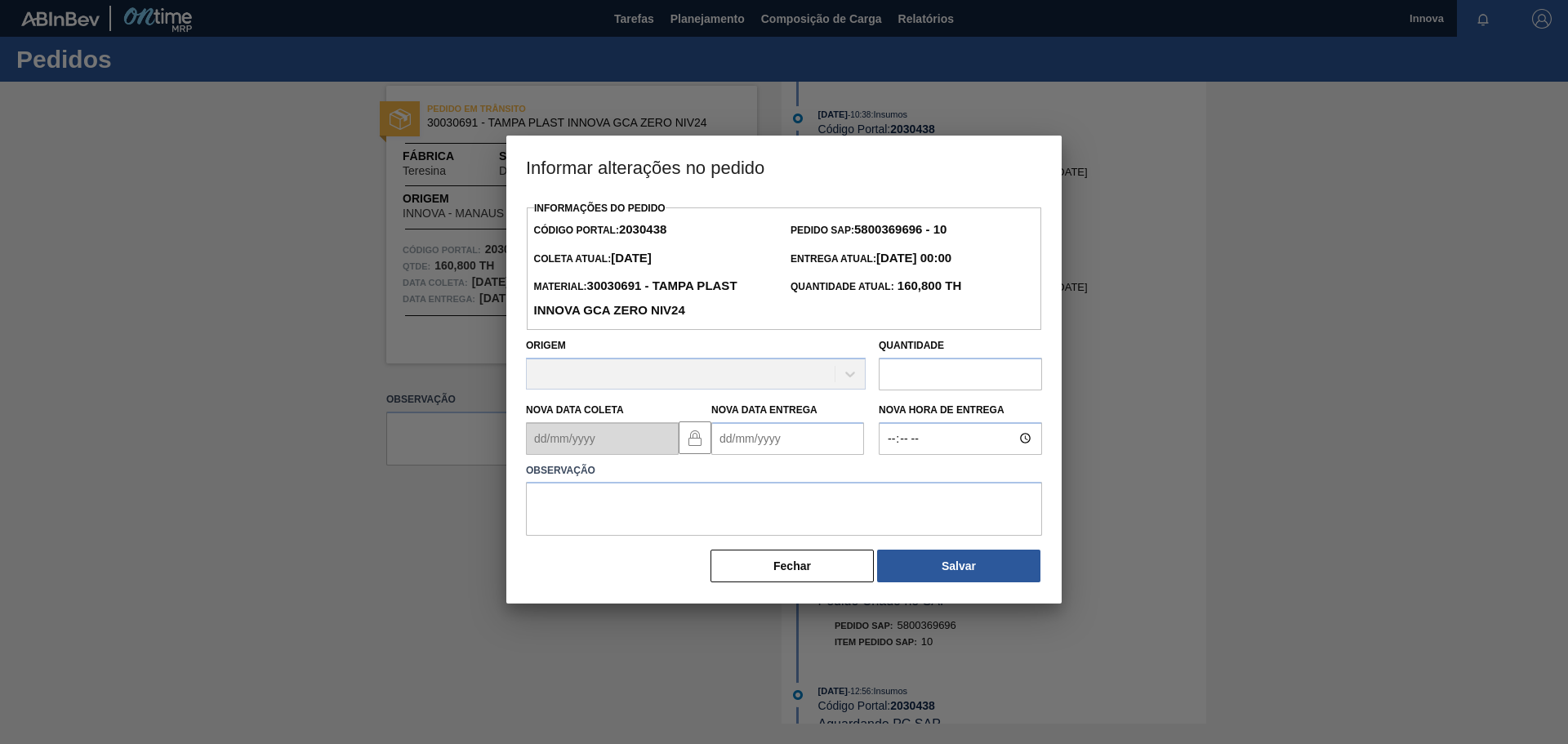
click at [782, 441] on Entrega2030438 "Nova Data Entrega" at bounding box center [787, 439] width 153 height 33
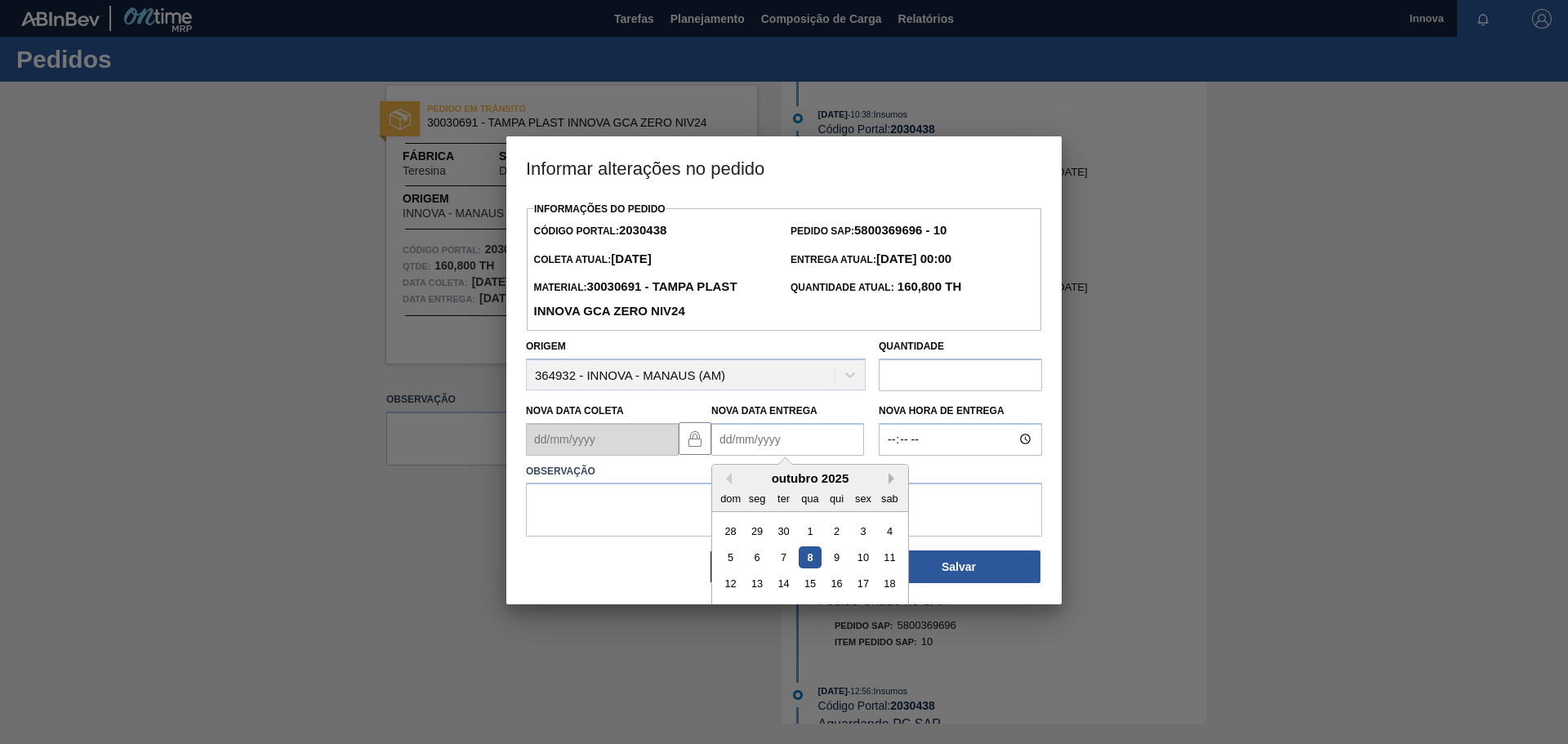
click at [891, 481] on button "Next Month" at bounding box center [894, 478] width 11 height 11
click at [764, 553] on div "3" at bounding box center [757, 557] width 22 height 22
type Entrega2030438 "[DATE]"
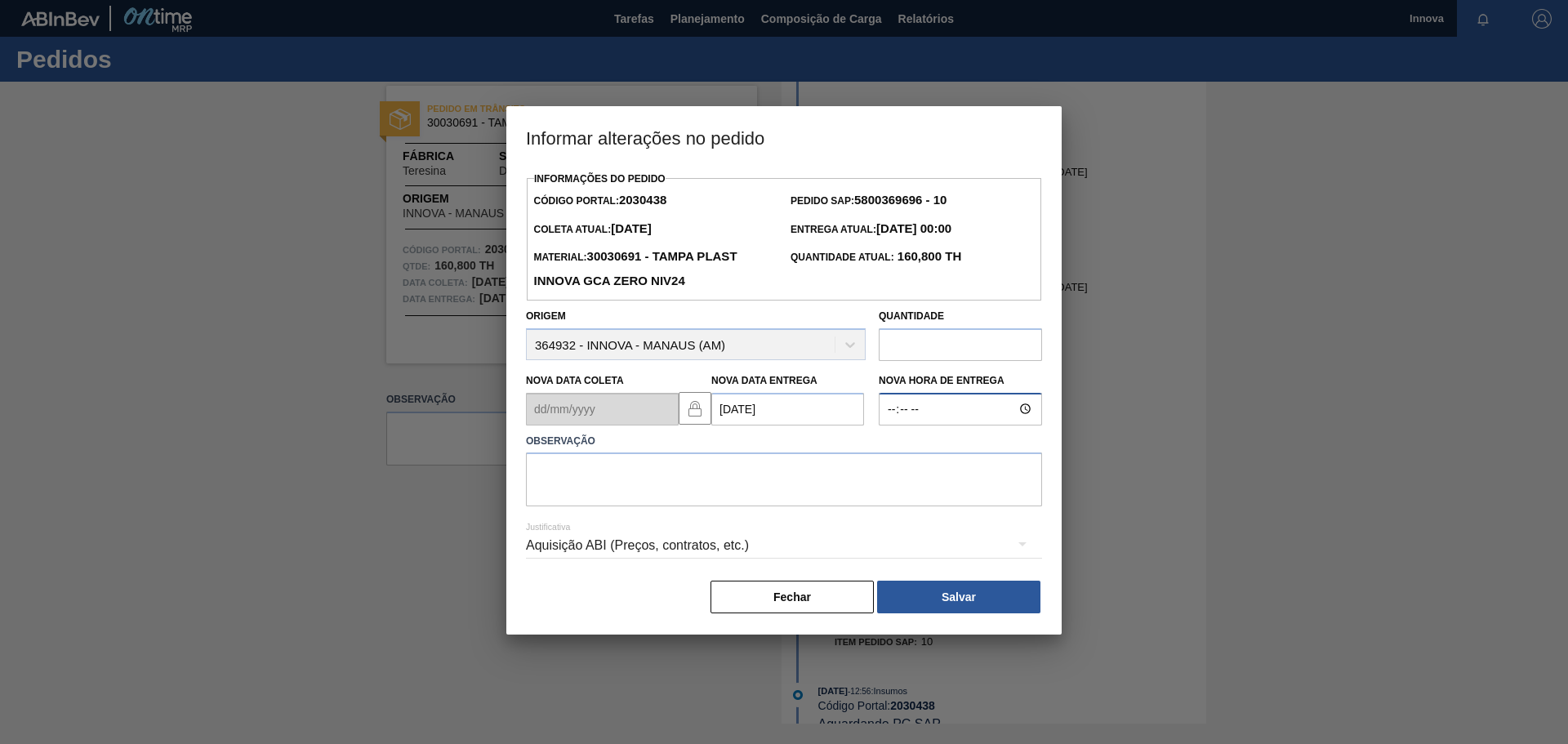
type input "08:00"
type textarea "03/11 08h"
click at [982, 592] on button "Salvar" at bounding box center [958, 597] width 163 height 33
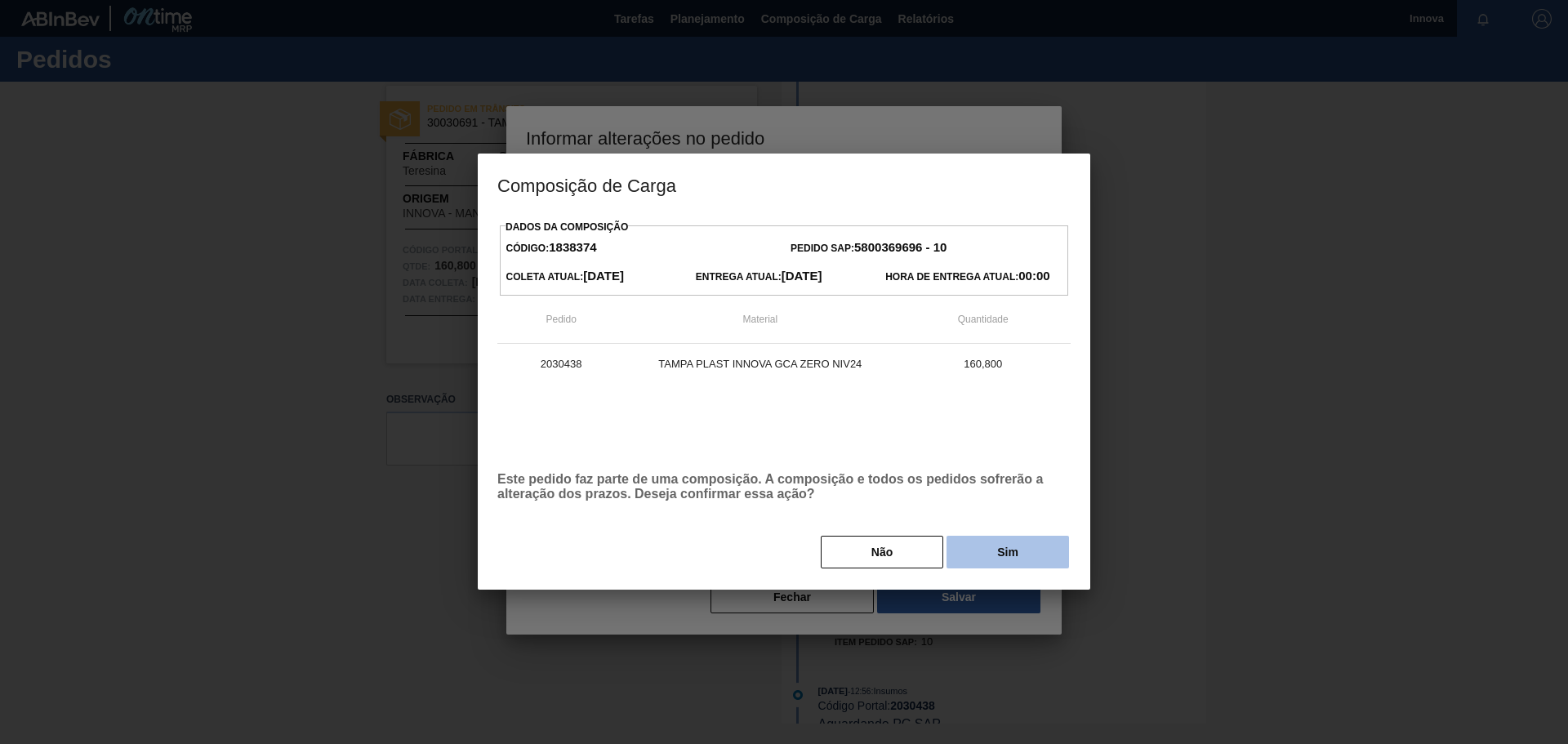
click at [1002, 559] on button "Sim" at bounding box center [1008, 552] width 123 height 33
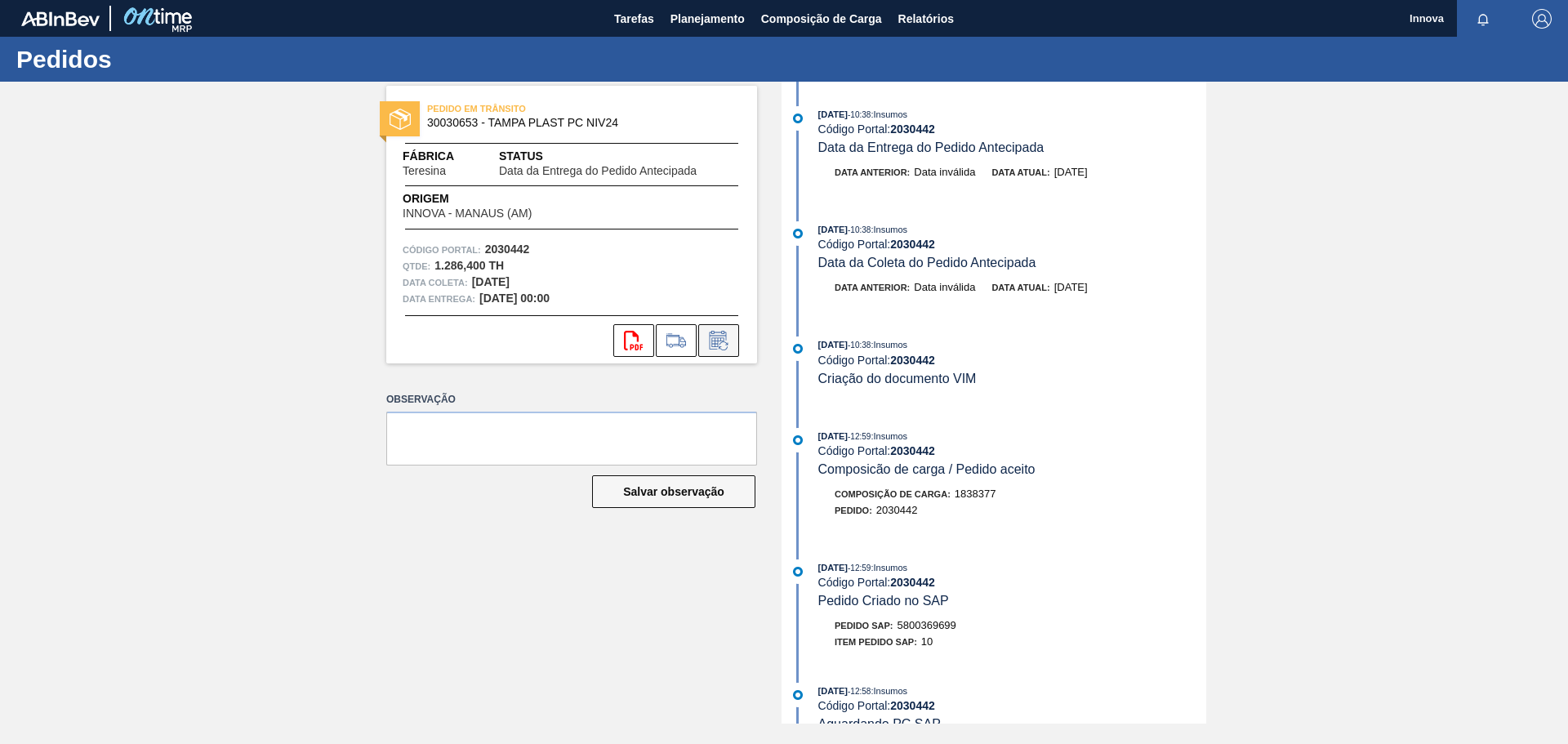
click at [729, 334] on icon at bounding box center [719, 341] width 26 height 19
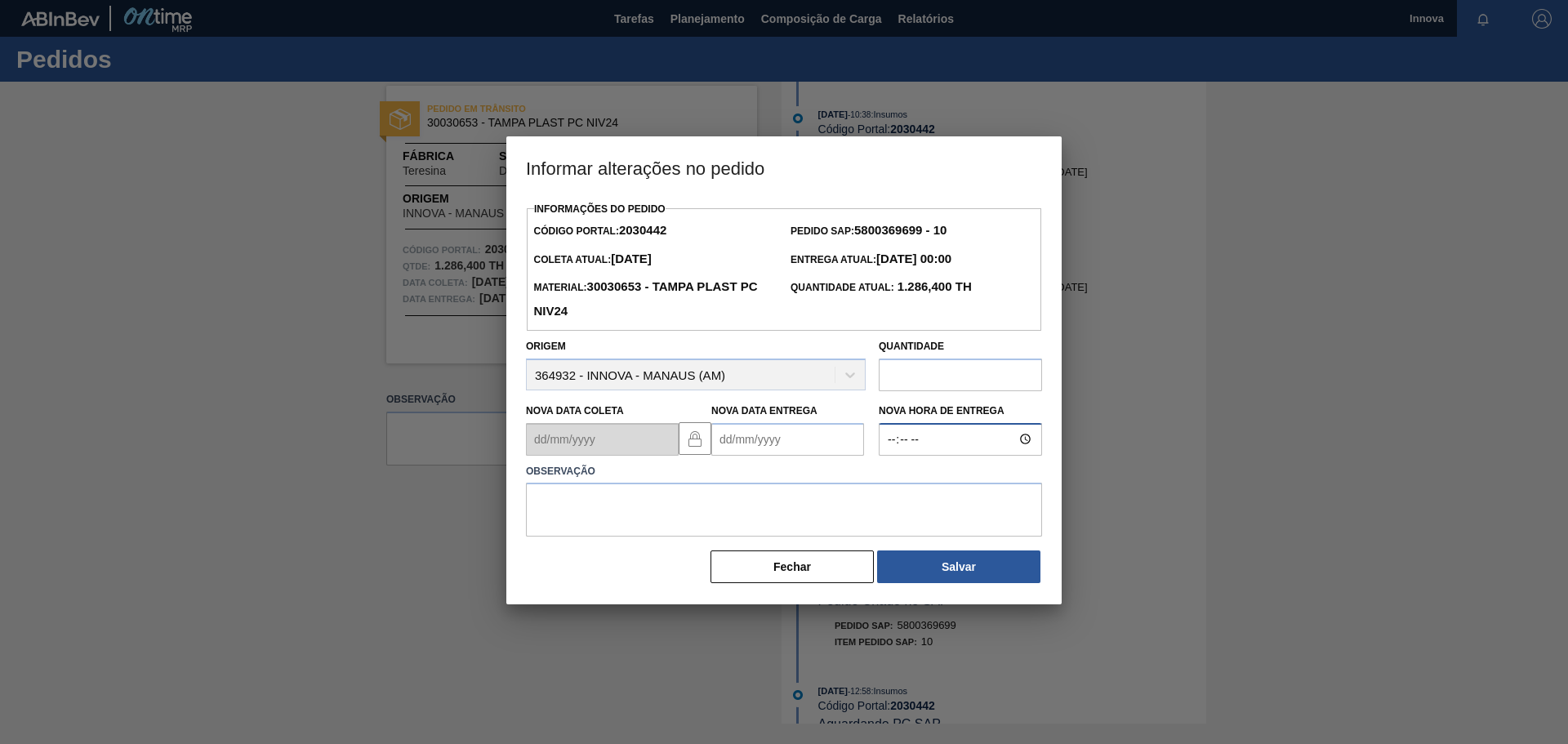
click at [907, 444] on input "Nova Hora de Entrega" at bounding box center [960, 440] width 163 height 33
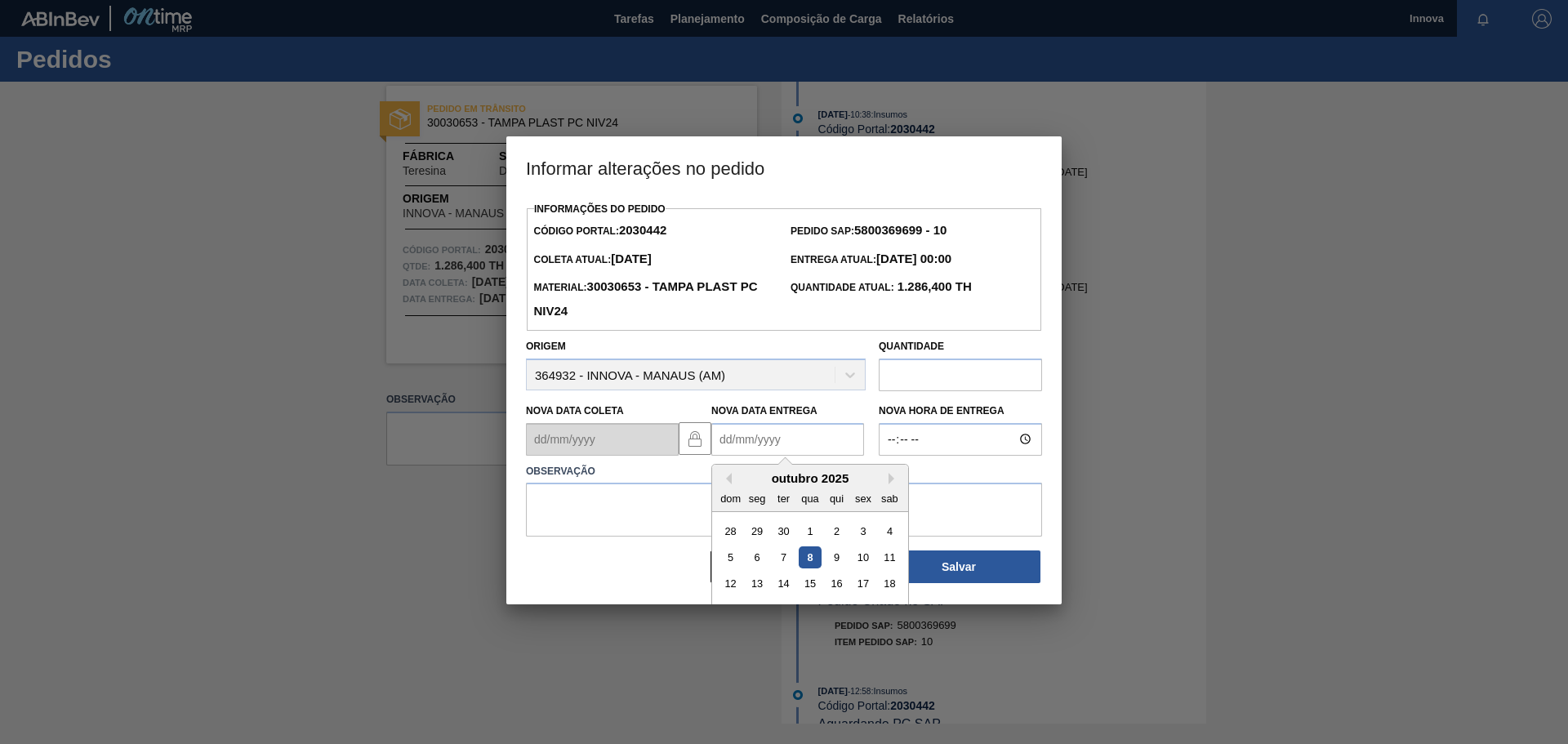
click at [784, 451] on Entrega2030442 "Nova Data Entrega" at bounding box center [787, 440] width 153 height 33
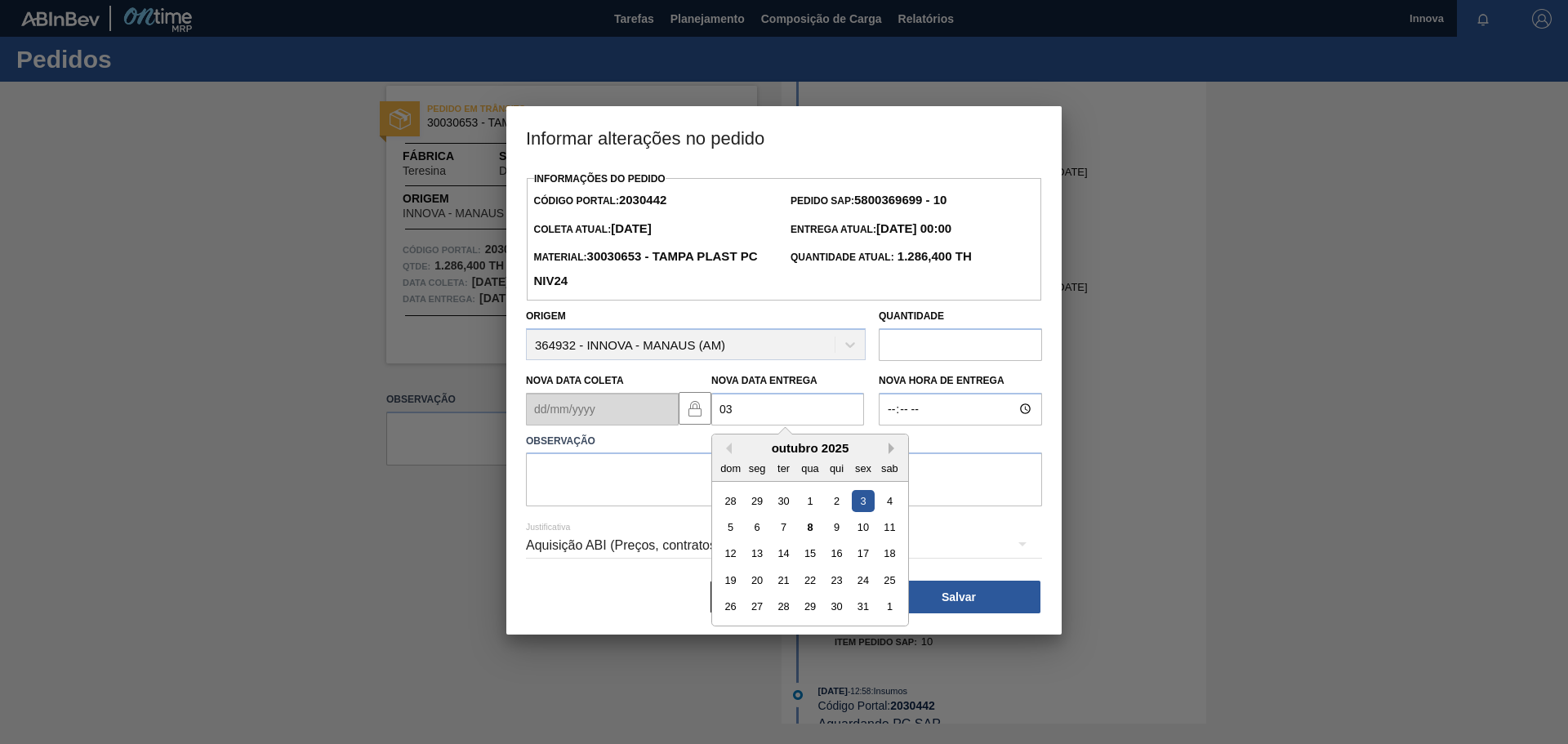
click at [895, 452] on button "Next Month" at bounding box center [894, 448] width 11 height 11
click at [751, 535] on div "3" at bounding box center [757, 527] width 22 height 22
type Entrega2030442 "[DATE]"
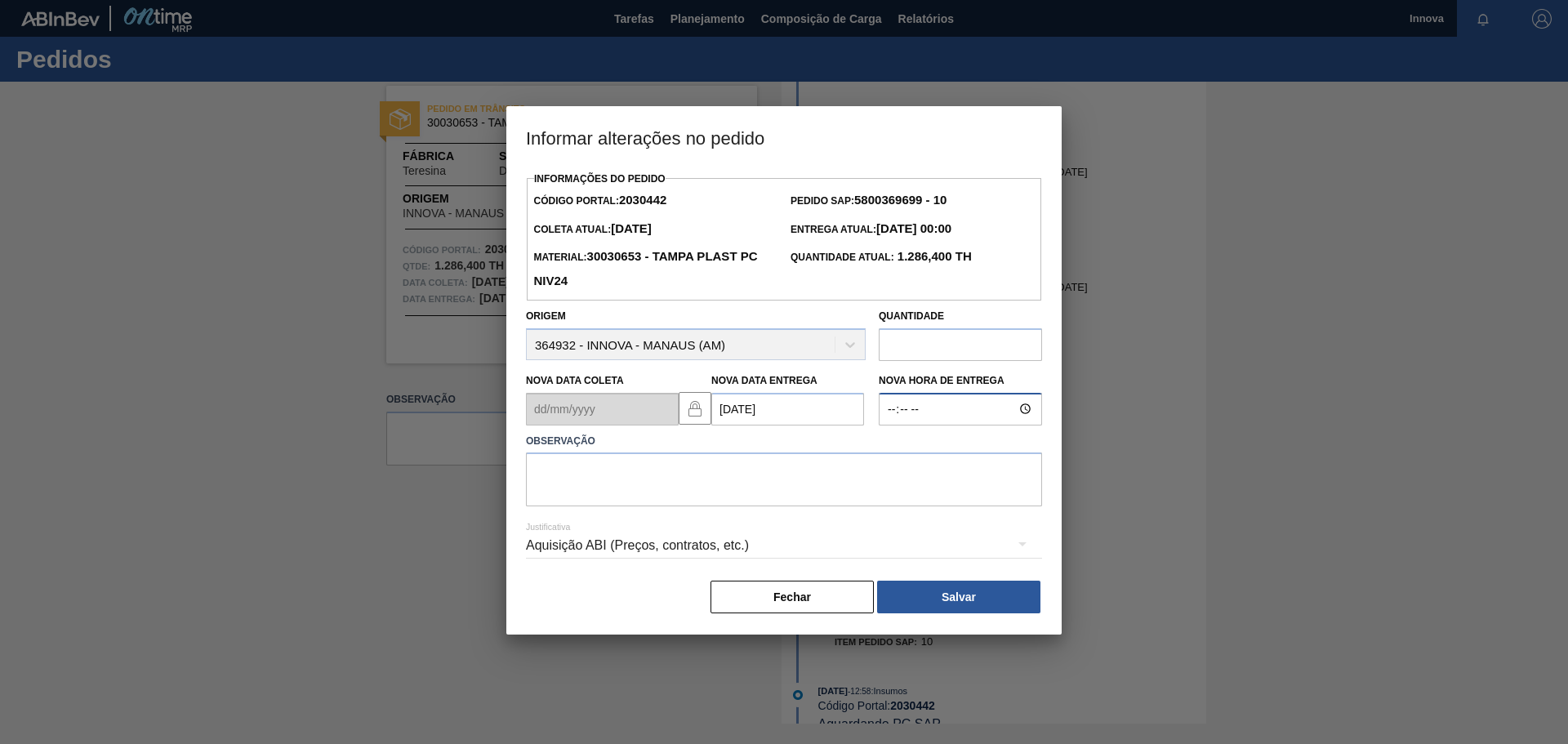
click at [951, 415] on input "Nova Hora de Entrega" at bounding box center [960, 409] width 163 height 33
type input "08:00"
type textarea "03/11 08h"
click at [957, 594] on button "Salvar" at bounding box center [958, 597] width 163 height 33
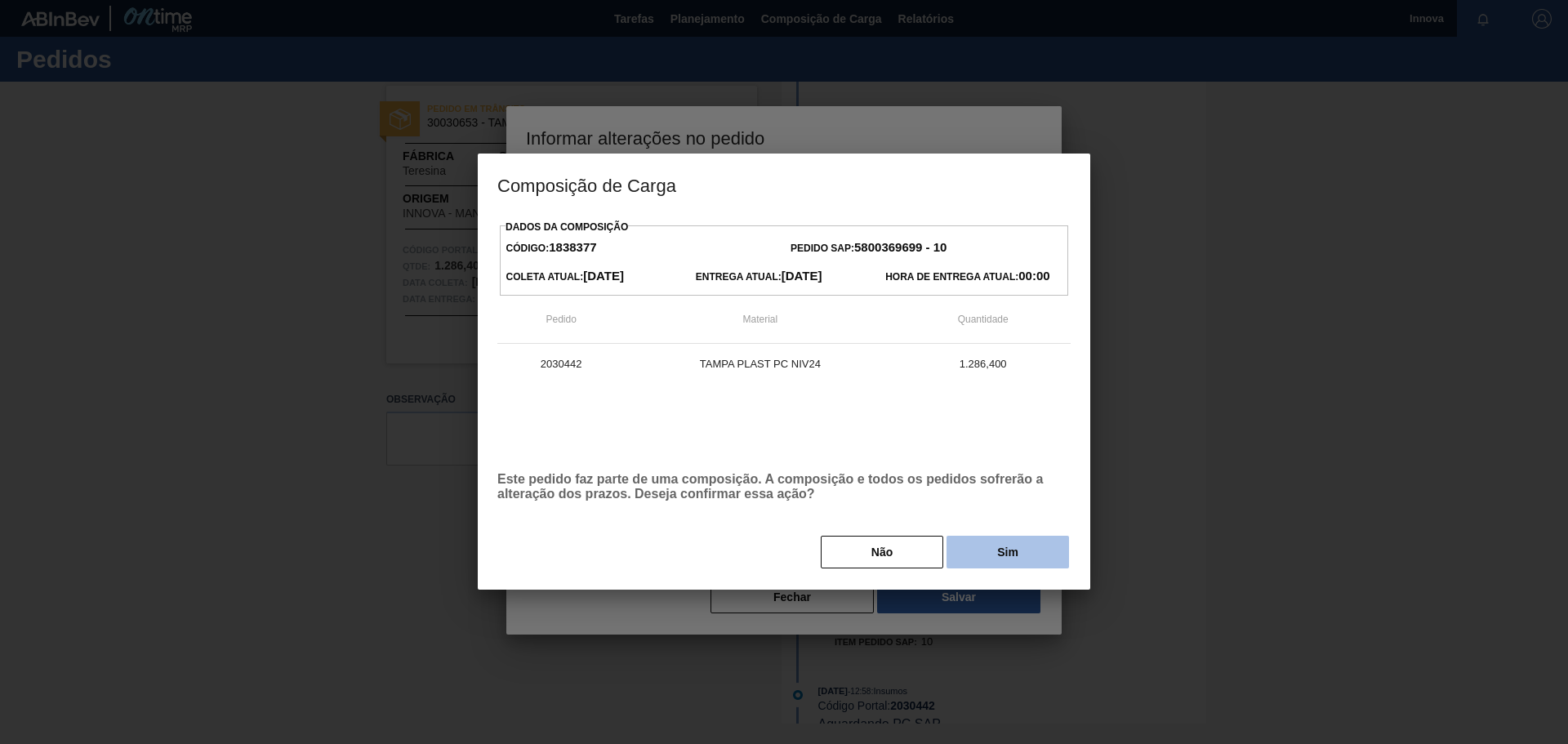
click at [1018, 542] on button "Sim" at bounding box center [1008, 552] width 123 height 33
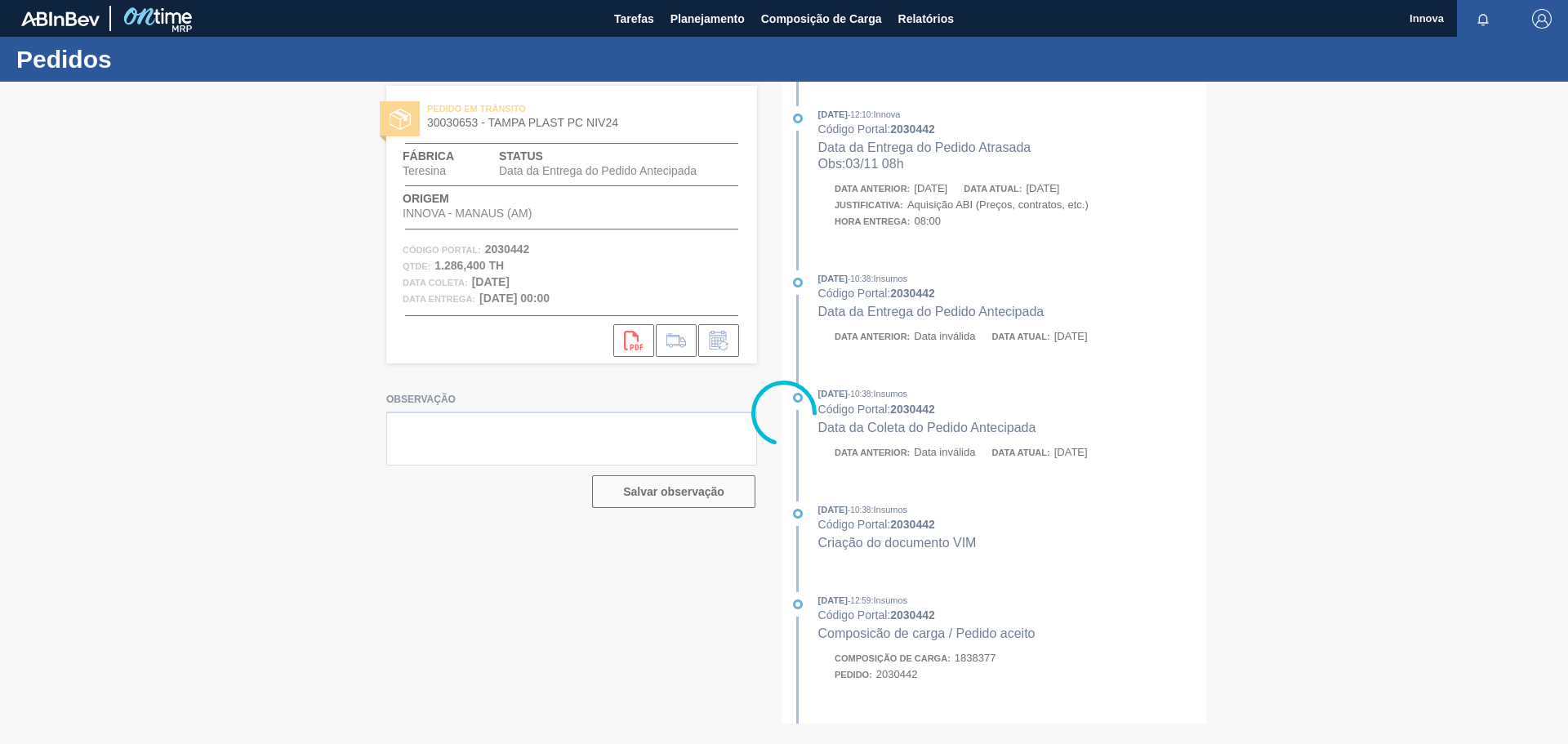
click at [270, 125] on div at bounding box center [784, 413] width 1568 height 663
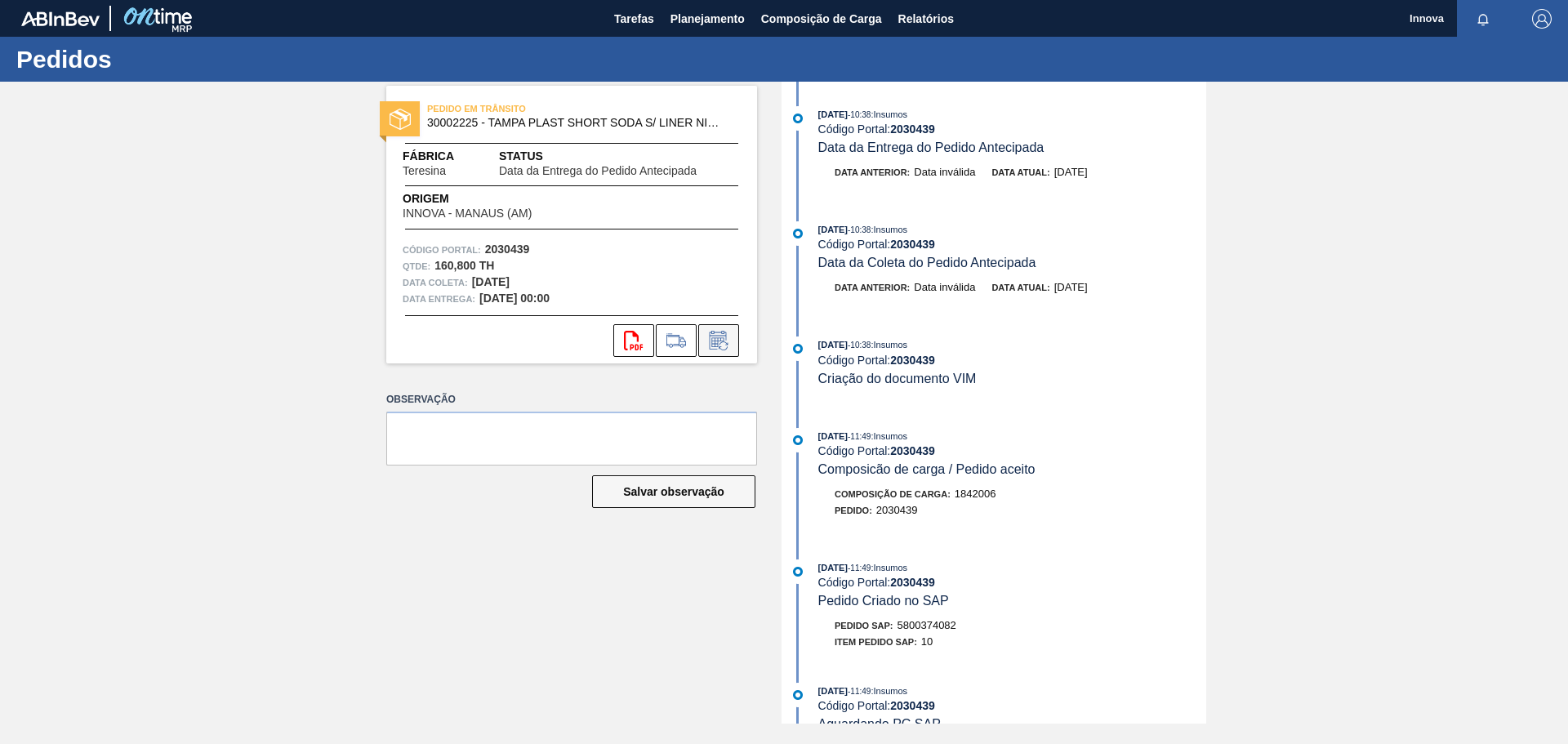
click at [728, 339] on icon at bounding box center [719, 341] width 26 height 19
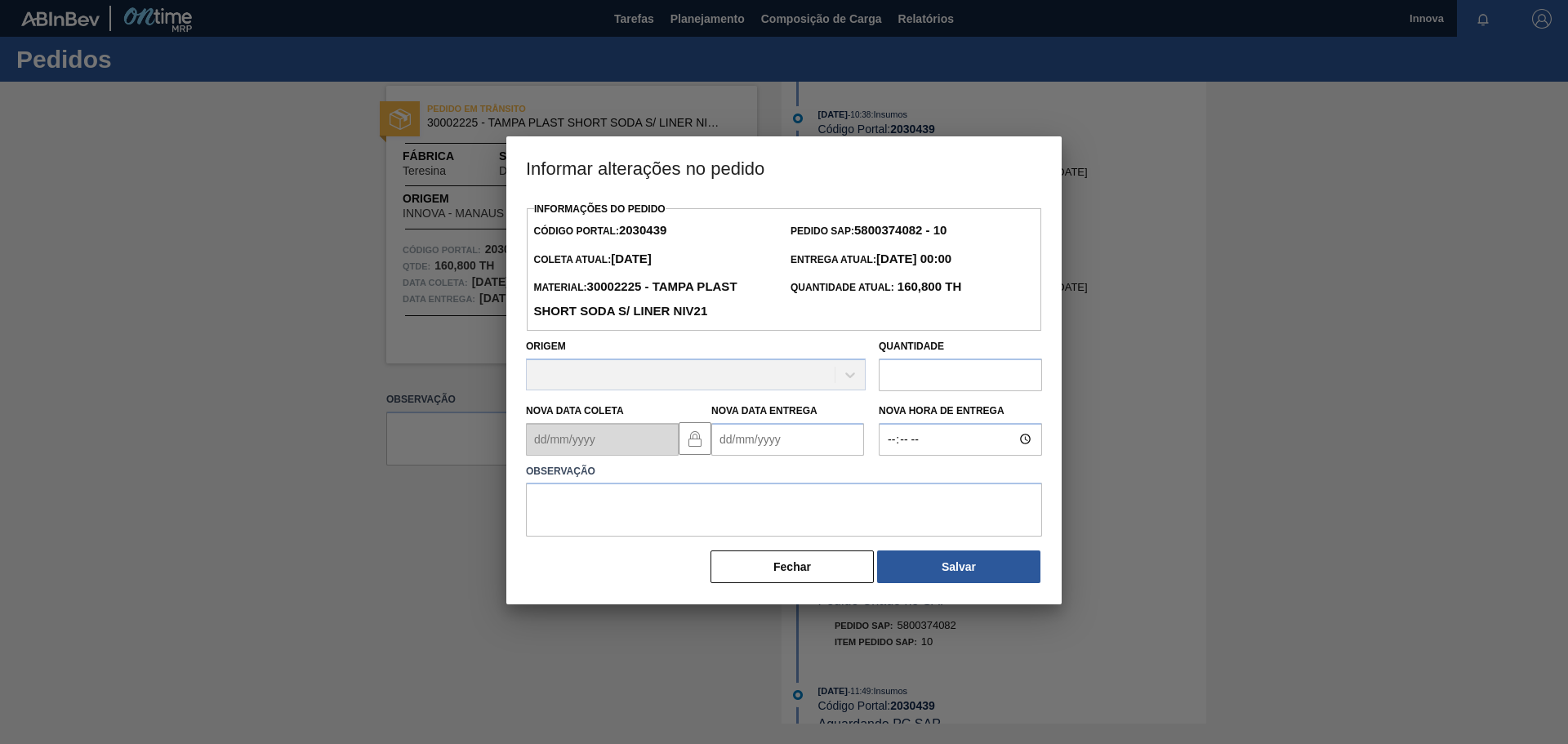
click at [746, 444] on Entrega2030439 "Nova Data Entrega" at bounding box center [787, 440] width 153 height 33
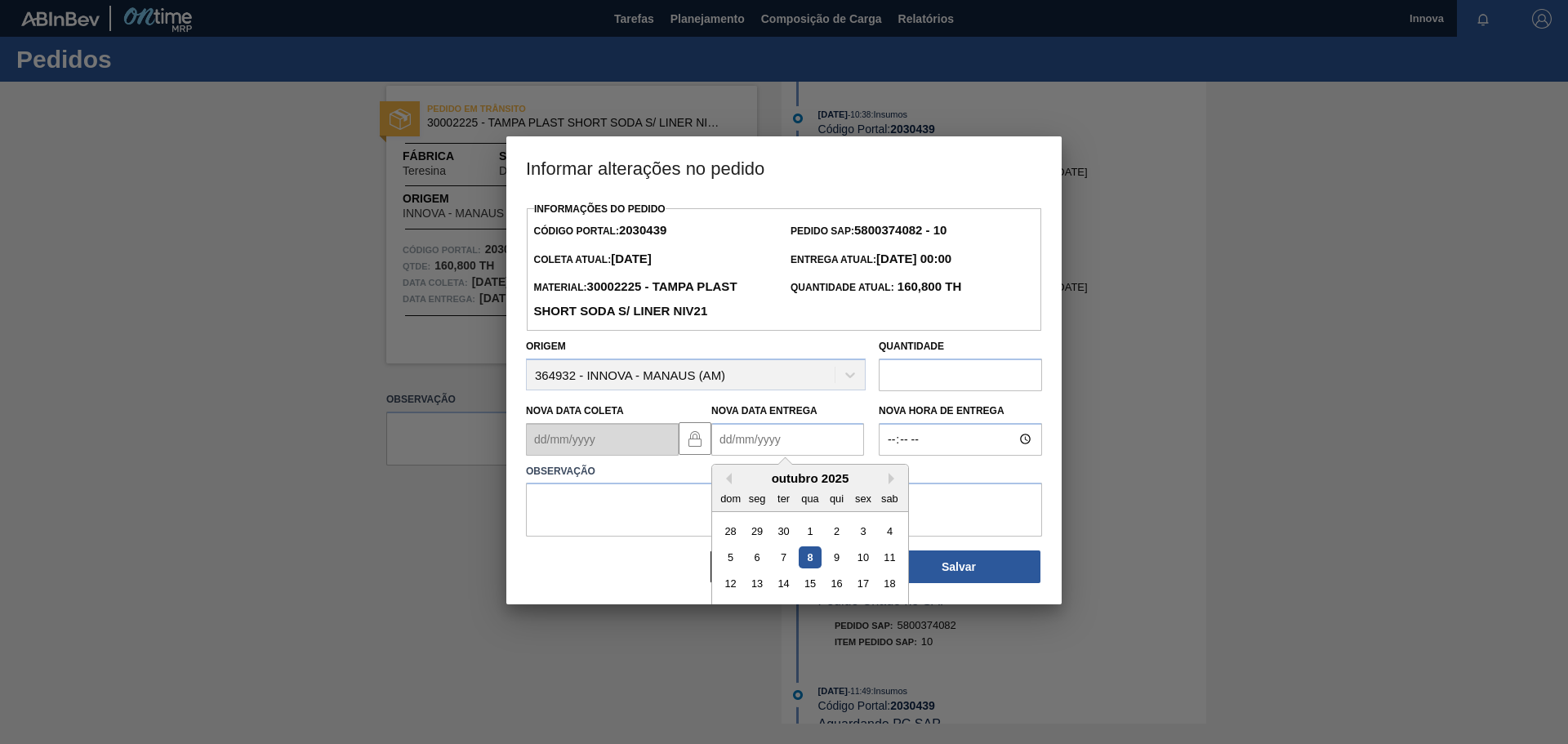
click at [887, 480] on div "outubro 2025" at bounding box center [810, 478] width 196 height 14
click at [893, 480] on button "Next Month" at bounding box center [894, 478] width 11 height 11
click at [763, 555] on div "3" at bounding box center [757, 557] width 22 height 22
type Entrega2030439 "[DATE]"
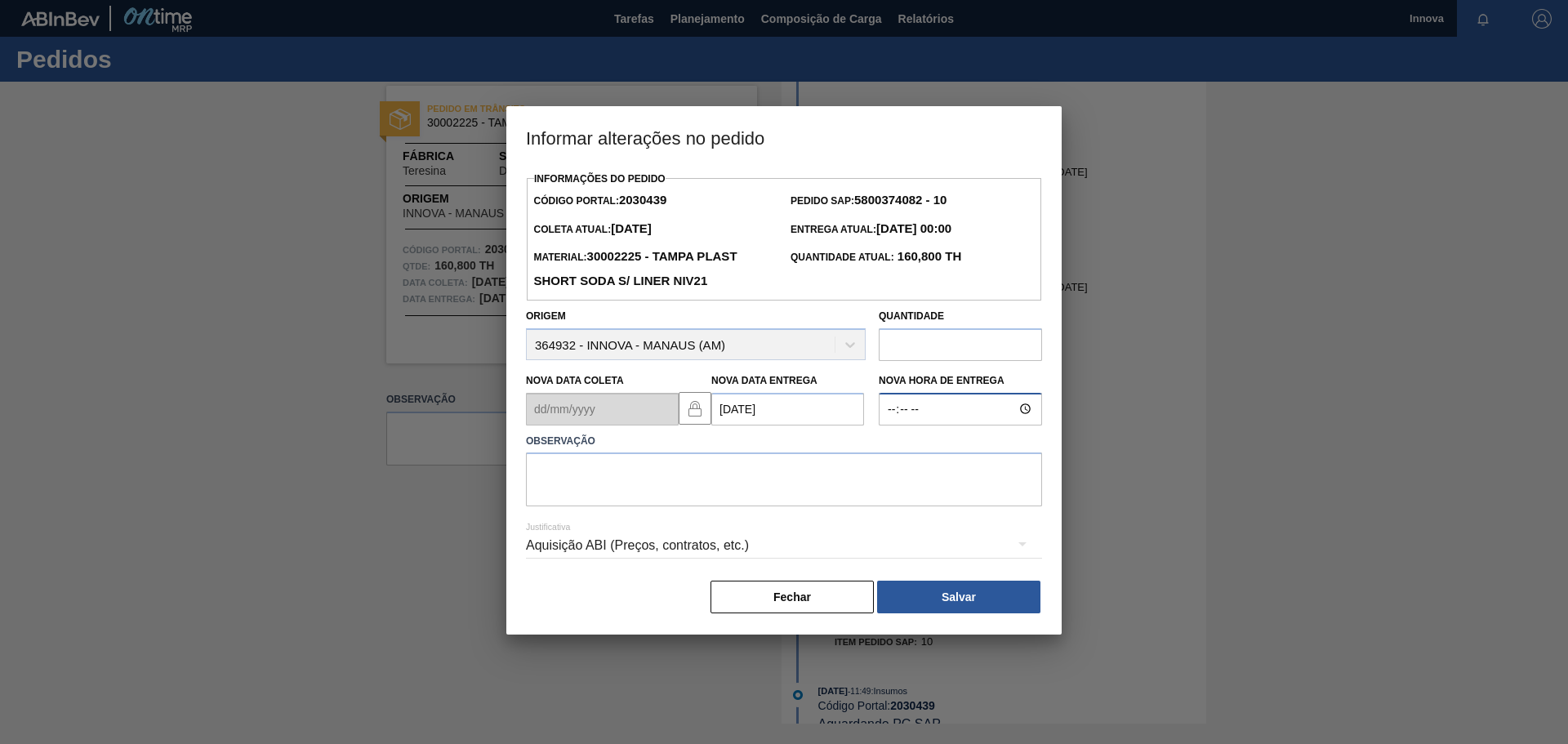
type input "08:00"
type textarea "03/11 08h"
click at [1005, 610] on button "Salvar" at bounding box center [958, 597] width 163 height 33
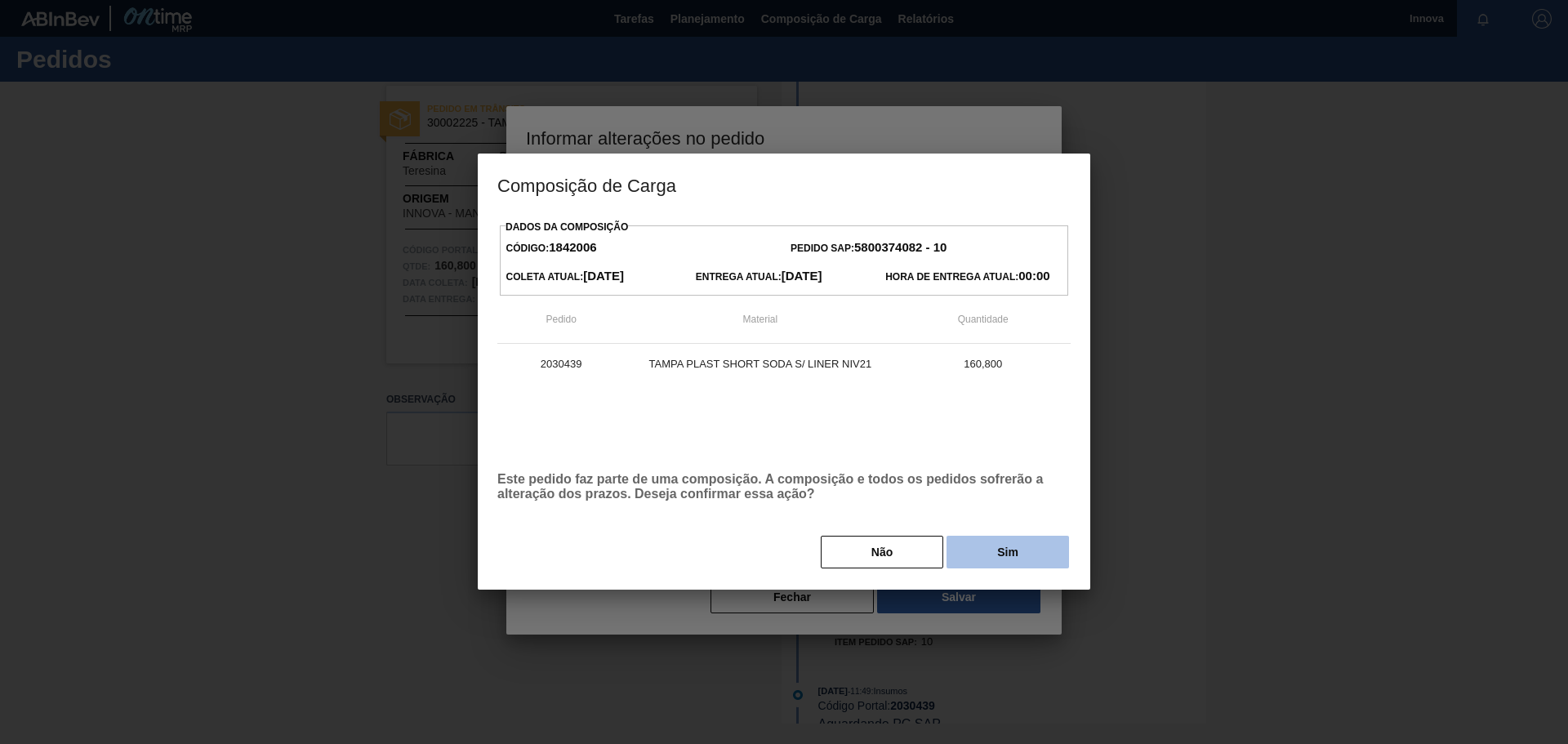
click at [1012, 545] on button "Sim" at bounding box center [1008, 552] width 123 height 33
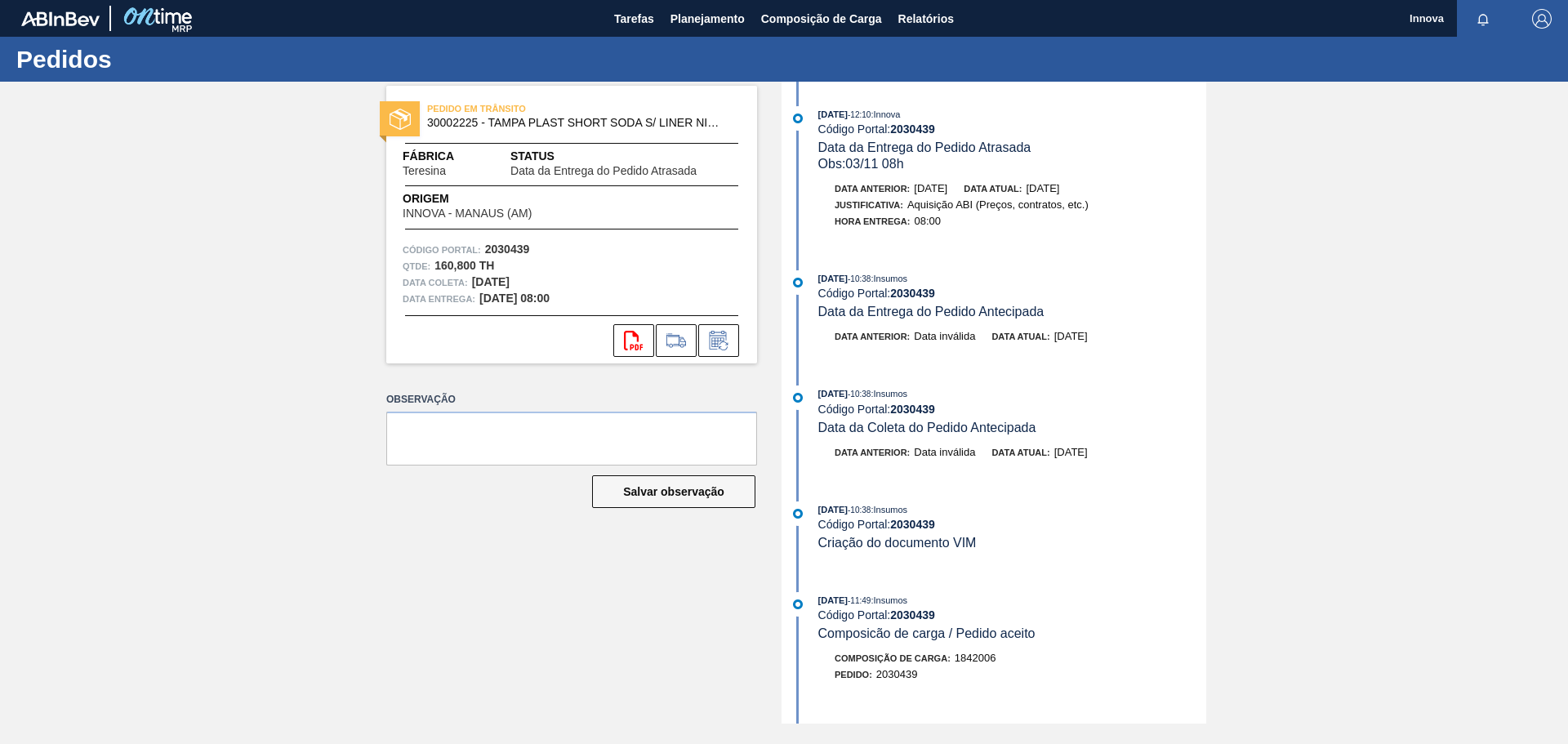
click at [301, 260] on div "PEDIDO EM TRÂNSITO 30002225 - TAMPA PLAST SHORT SODA S/ LINER NIV21 Fábrica Ter…" at bounding box center [784, 403] width 1568 height 643
click at [332, 184] on div "PEDIDO EM TRÂNSITO 30002225 - TAMPA PLAST SHORT SODA S/ LINER NIV21 Fábrica Ter…" at bounding box center [784, 403] width 1568 height 643
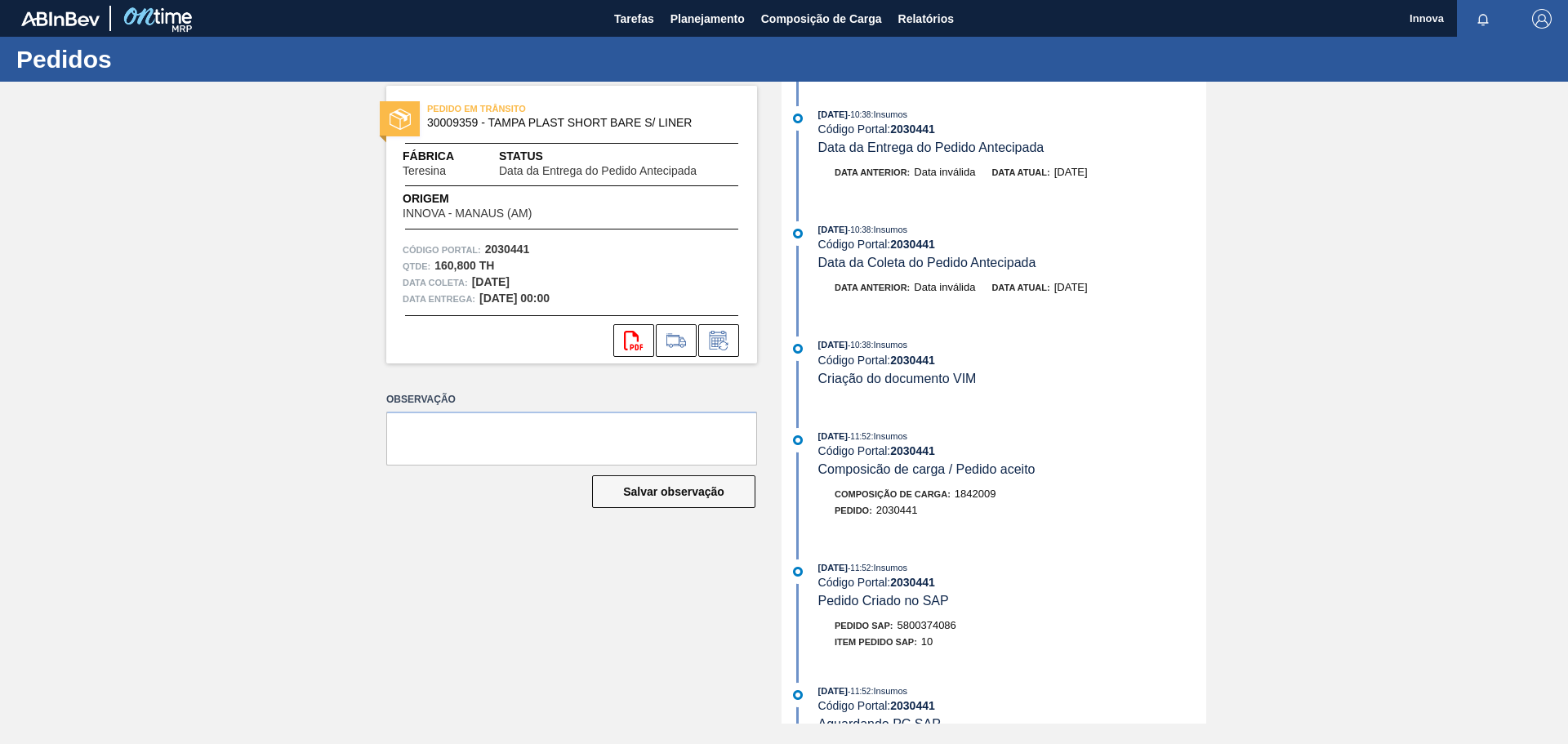
drag, startPoint x: 306, startPoint y: 326, endPoint x: 379, endPoint y: 323, distance: 73.1
click at [306, 326] on div "PEDIDO EM TRÂNSITO 30009359 - TAMPA PLAST SHORT BARE S/ LINER Fábrica Teresina …" at bounding box center [784, 403] width 1568 height 643
click at [722, 344] on icon at bounding box center [719, 341] width 26 height 19
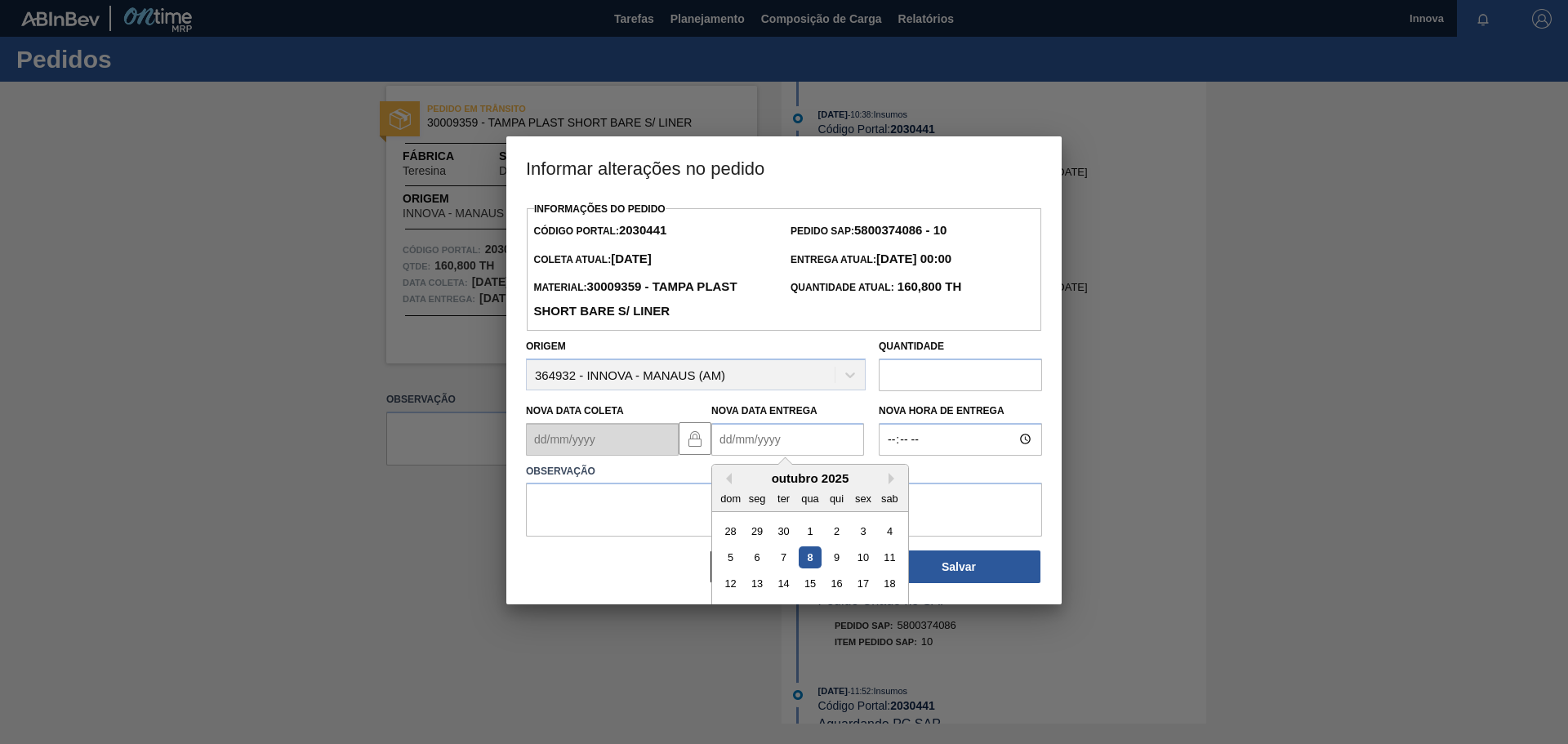
click at [759, 430] on Entrega2030441 "Nova Data Entrega" at bounding box center [787, 440] width 153 height 33
click at [894, 477] on button "Next Month" at bounding box center [894, 478] width 11 height 11
click at [756, 554] on div "3" at bounding box center [757, 557] width 22 height 22
type Entrega2030441 "[DATE]"
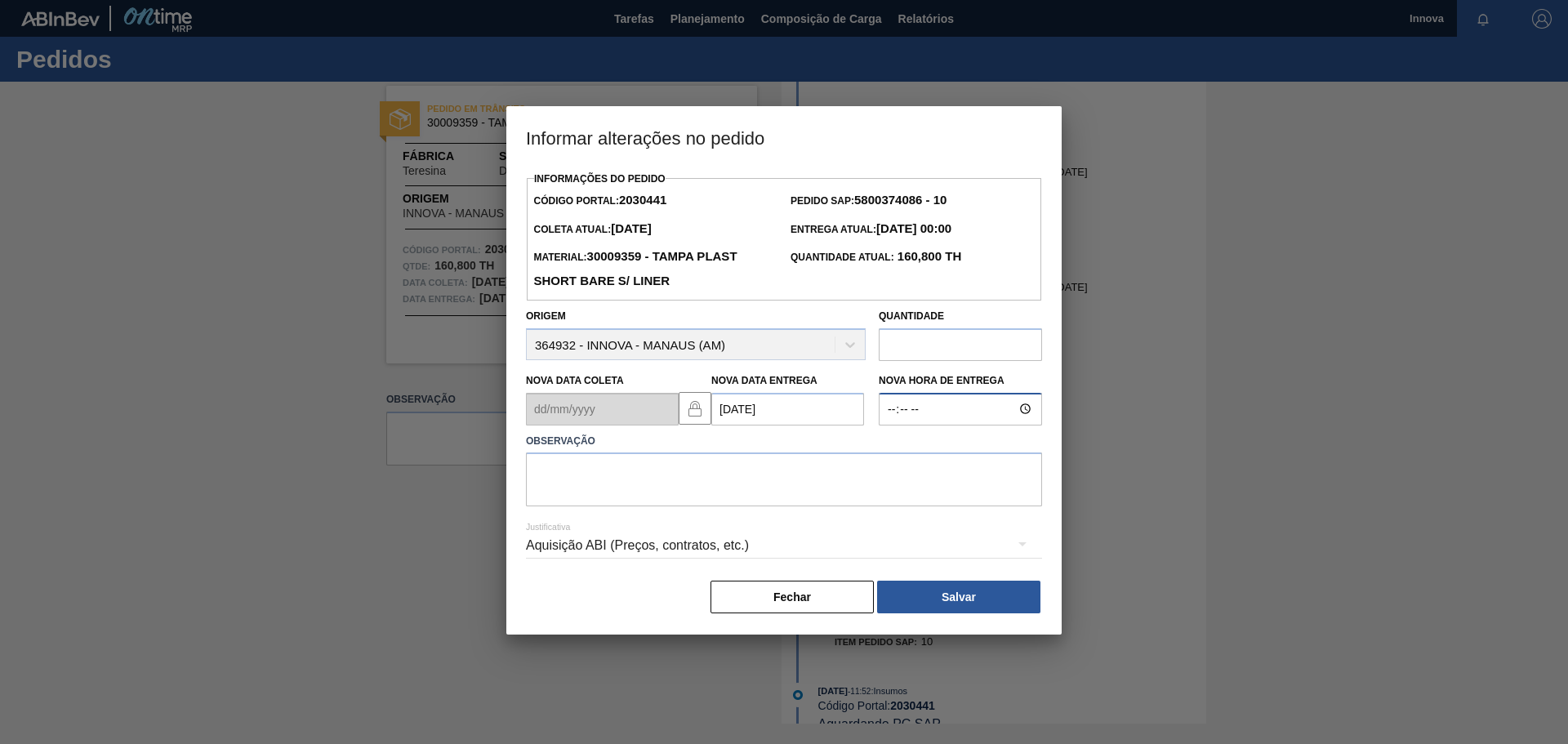
type input "08:00"
type textarea "03/11 08h"
click at [929, 590] on button "Salvar" at bounding box center [958, 597] width 163 height 33
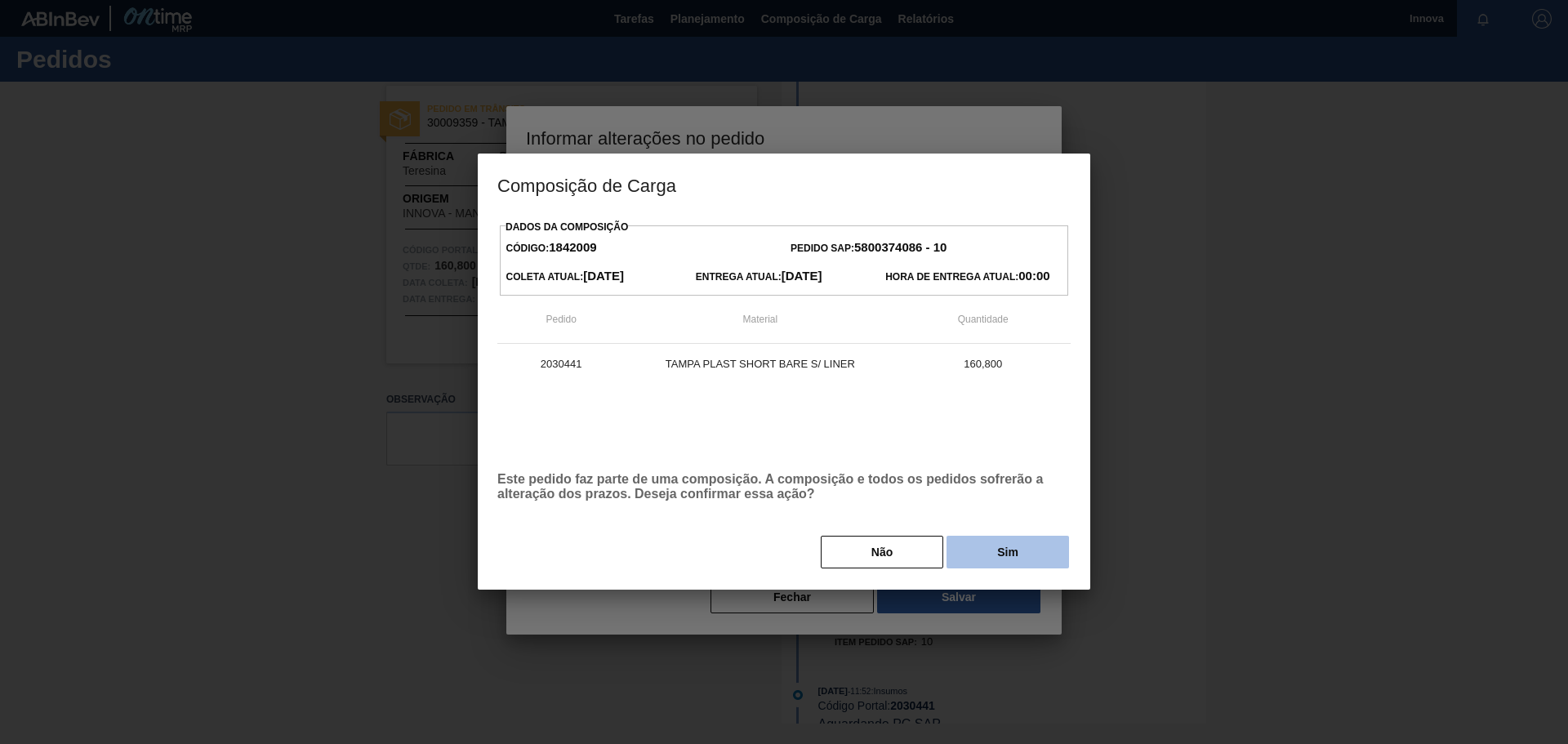
click at [981, 549] on button "Sim" at bounding box center [1008, 552] width 123 height 33
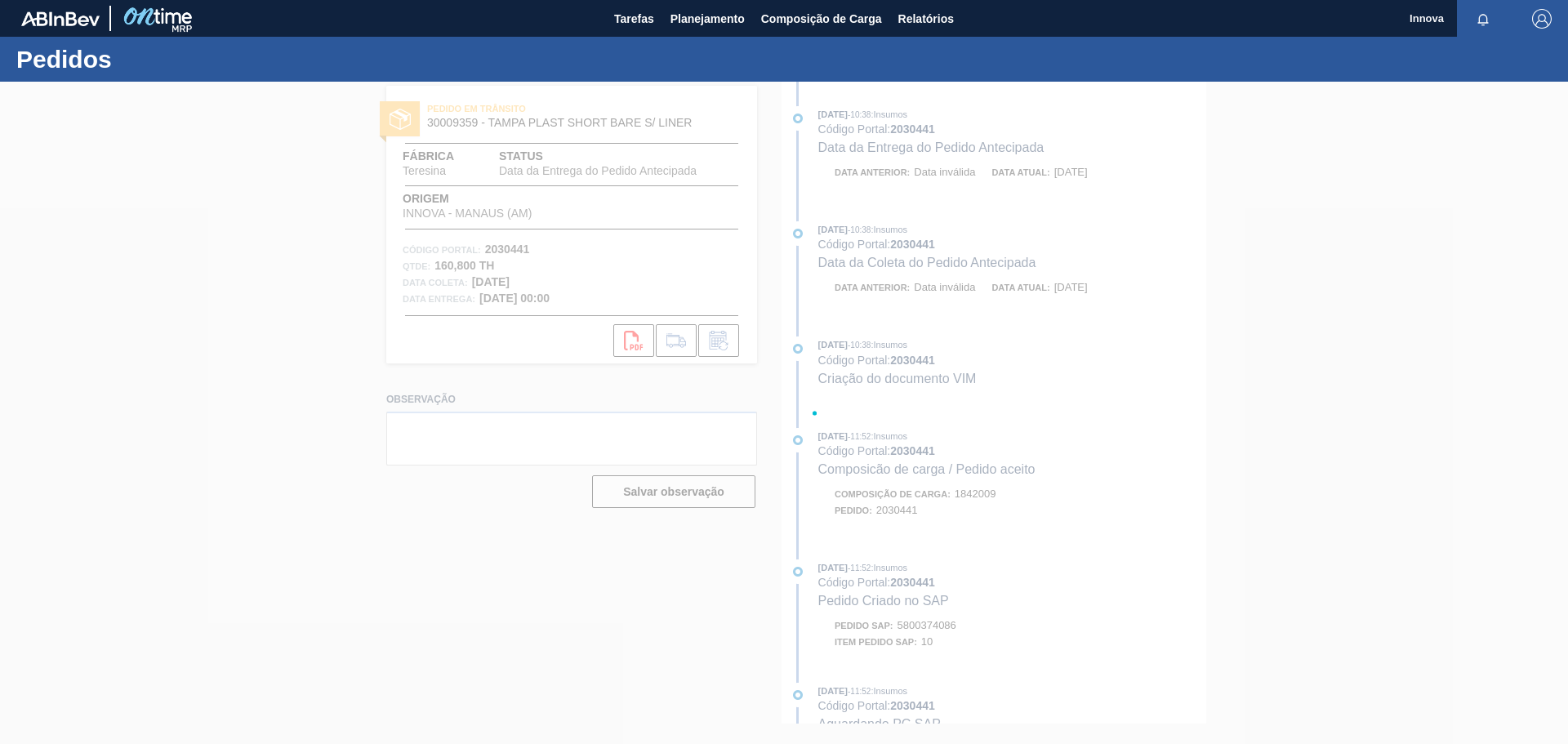
click at [322, 361] on div at bounding box center [784, 413] width 1568 height 663
